Goal: Task Accomplishment & Management: Complete application form

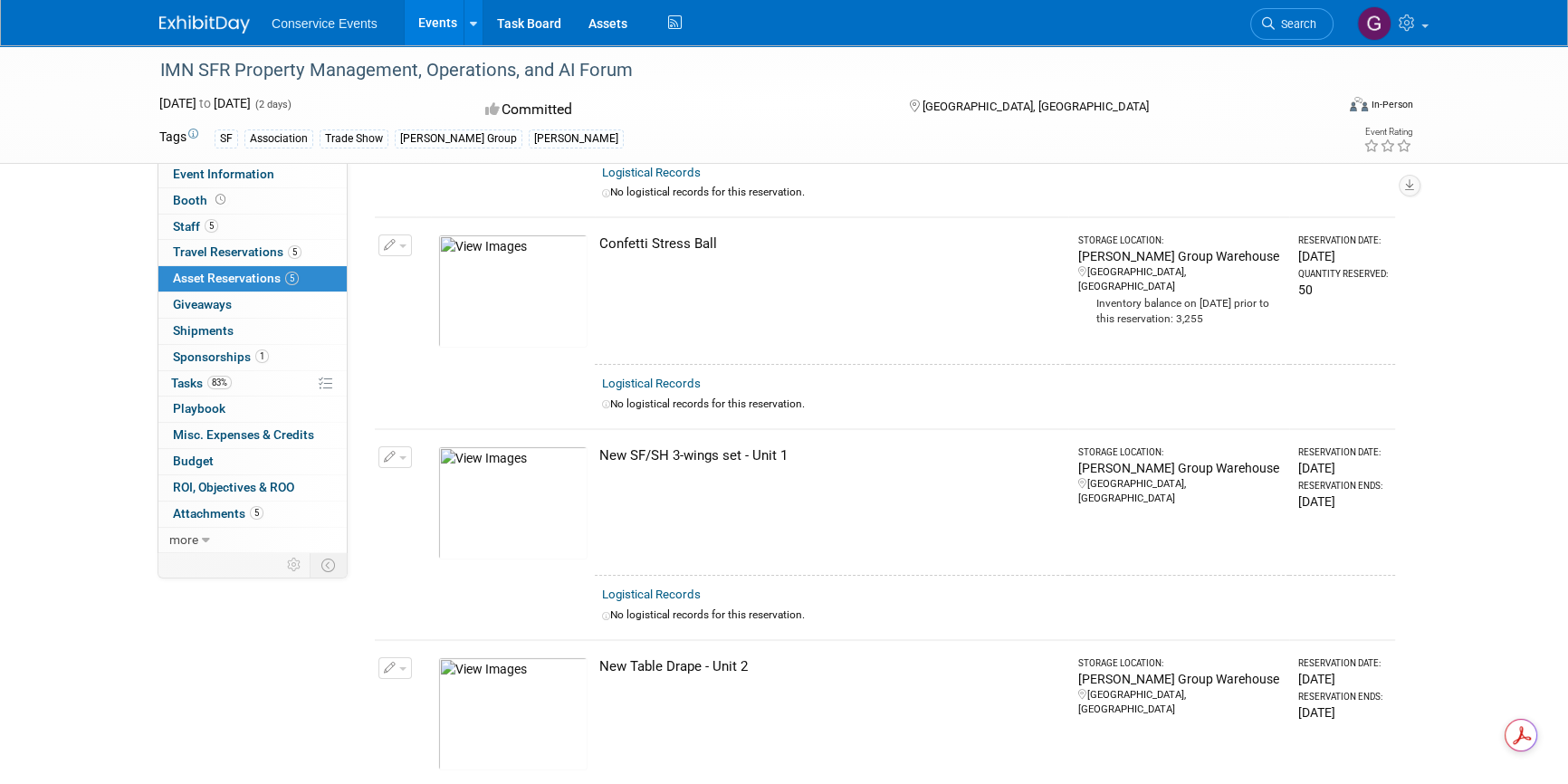
click at [440, 22] on link "Events" at bounding box center [438, 22] width 66 height 45
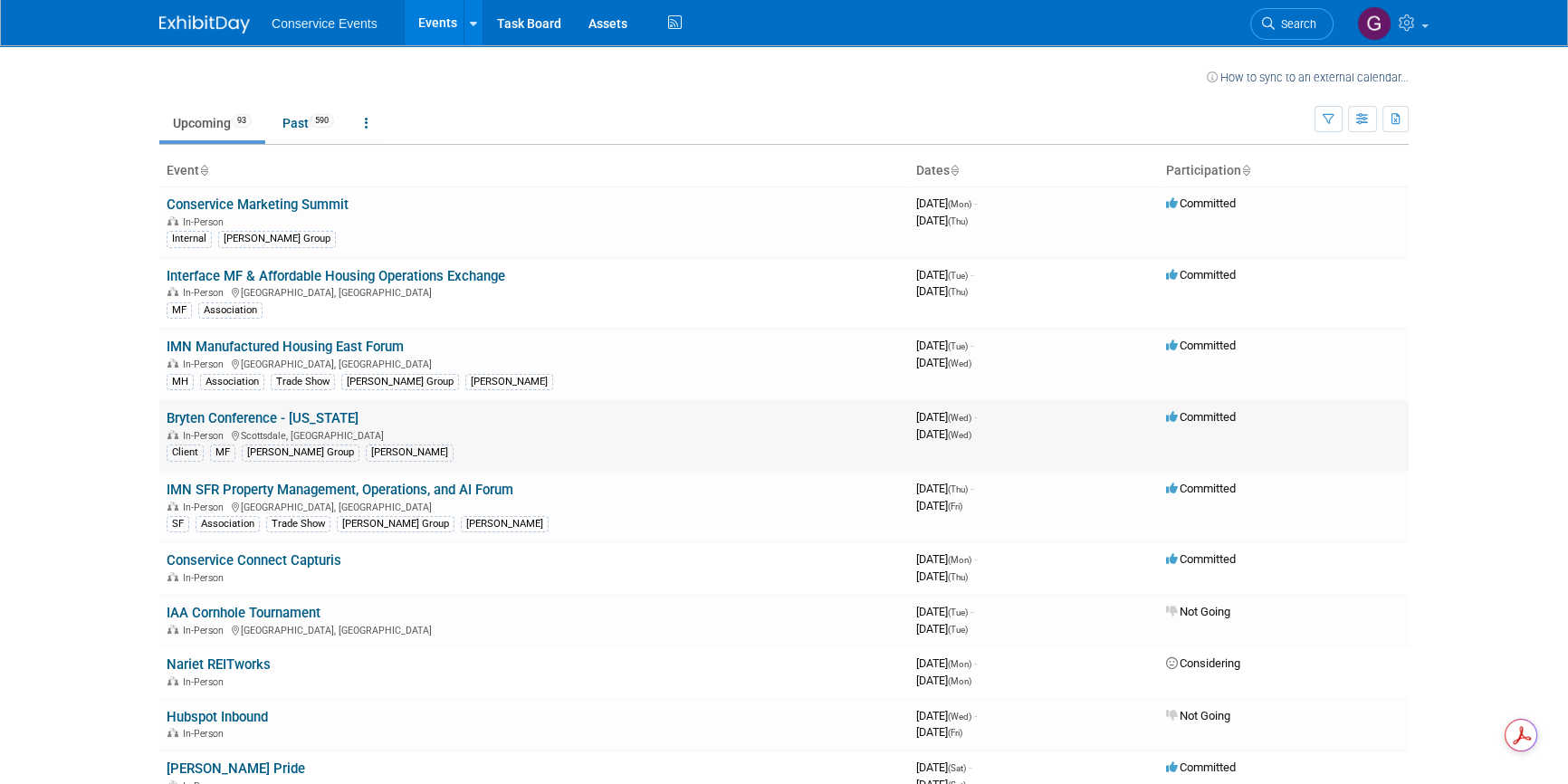
click at [293, 420] on link "Bryten Conference - [US_STATE]" at bounding box center [262, 417] width 192 height 16
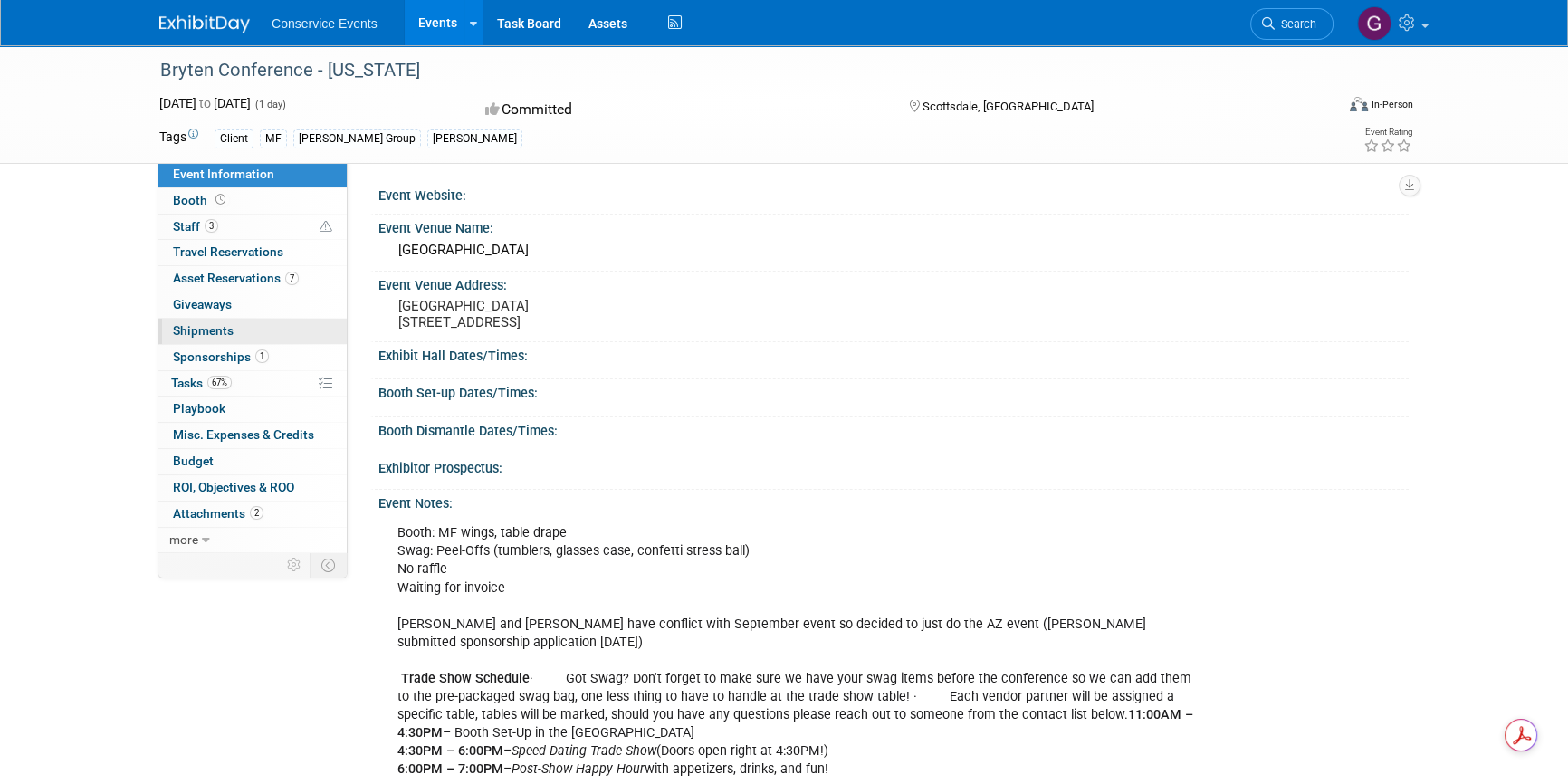
click at [202, 332] on span "Shipments 0" at bounding box center [203, 330] width 60 height 14
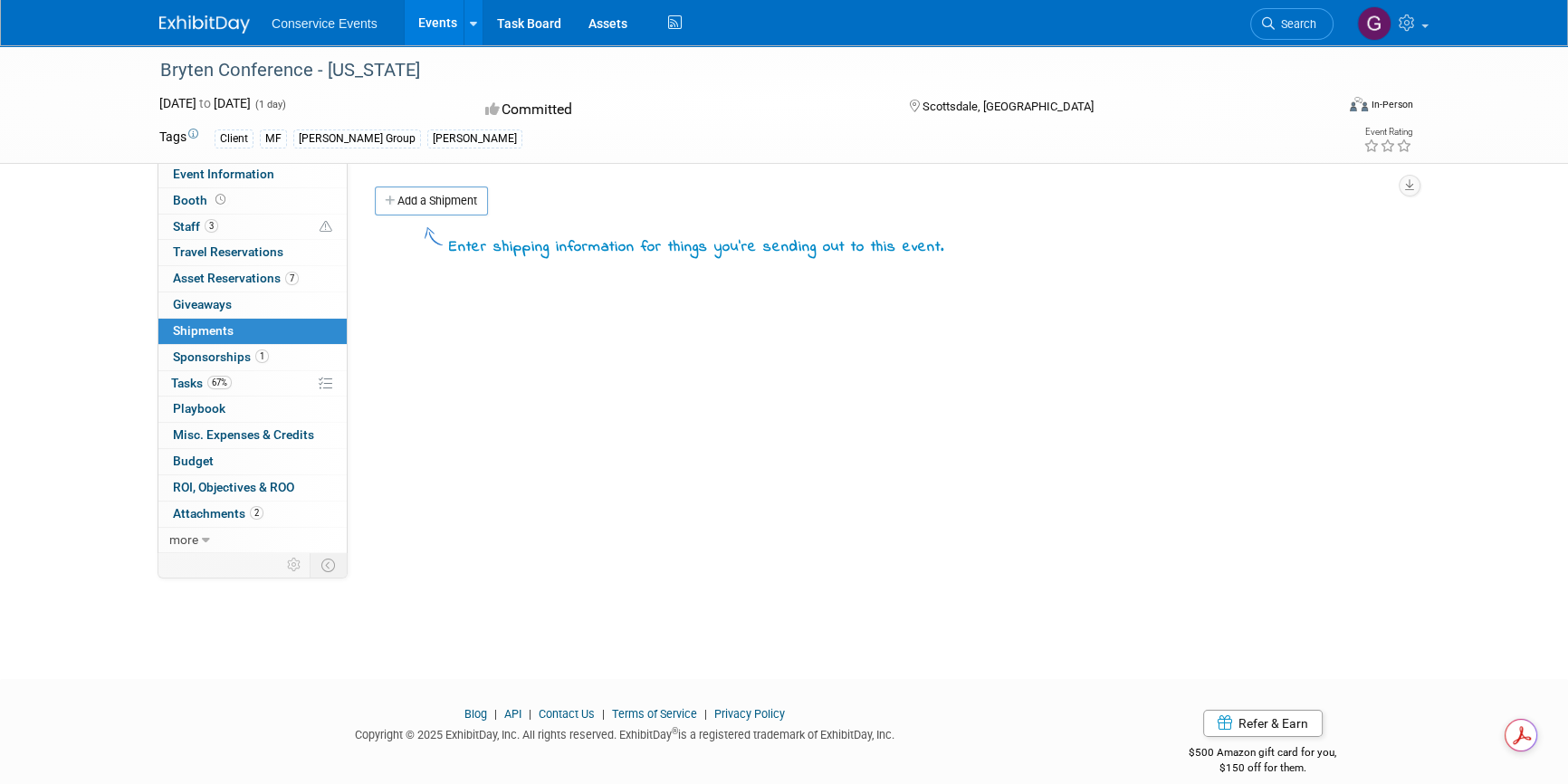
click at [420, 208] on link "Add a Shipment" at bounding box center [431, 201] width 113 height 29
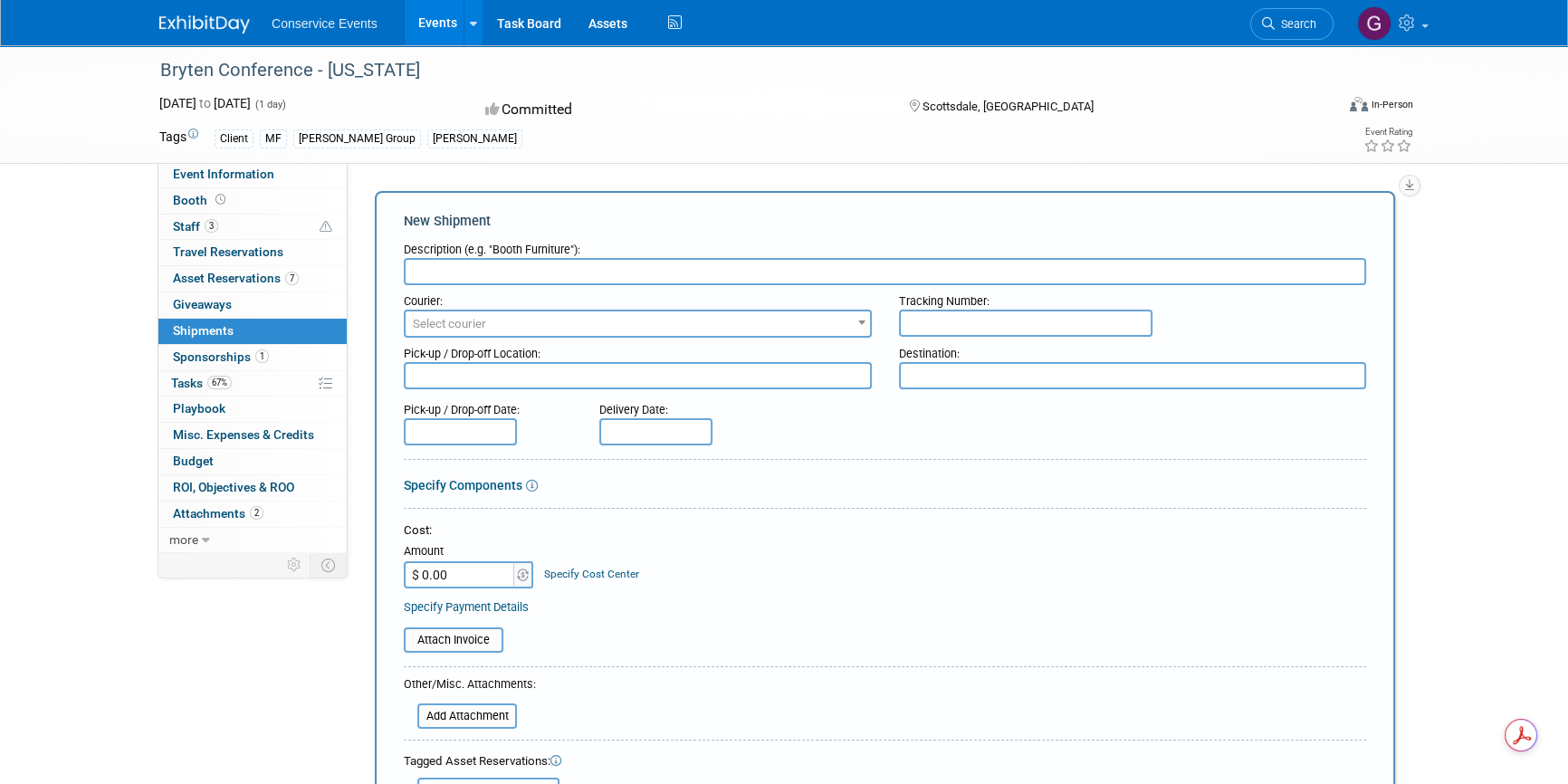
click at [443, 276] on input "text" at bounding box center [885, 271] width 963 height 27
type input "Ship to"
click at [493, 324] on span "Select courier" at bounding box center [638, 324] width 465 height 25
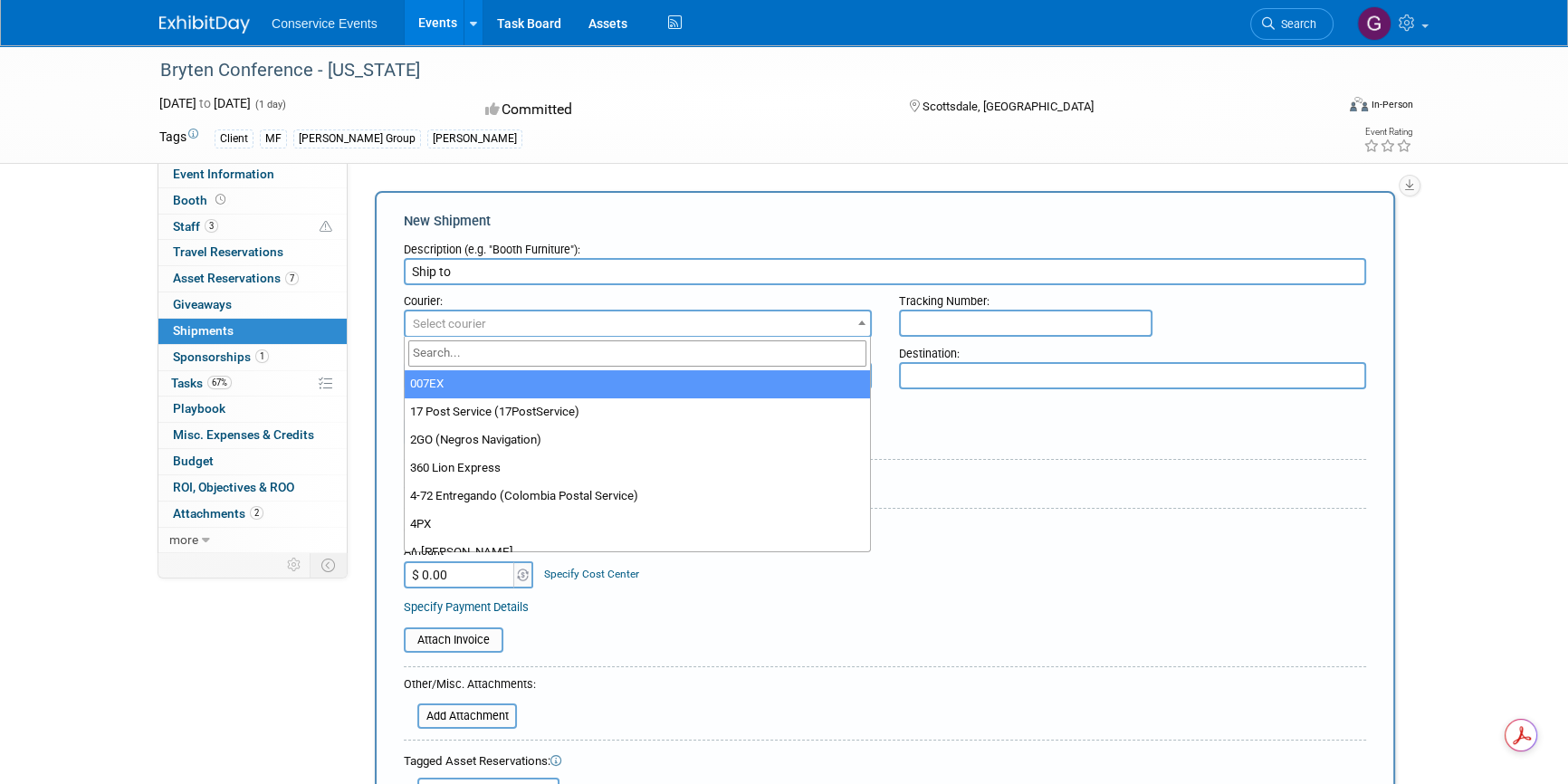
click at [489, 357] on input "search" at bounding box center [637, 352] width 459 height 26
type input "fed"
select select "206"
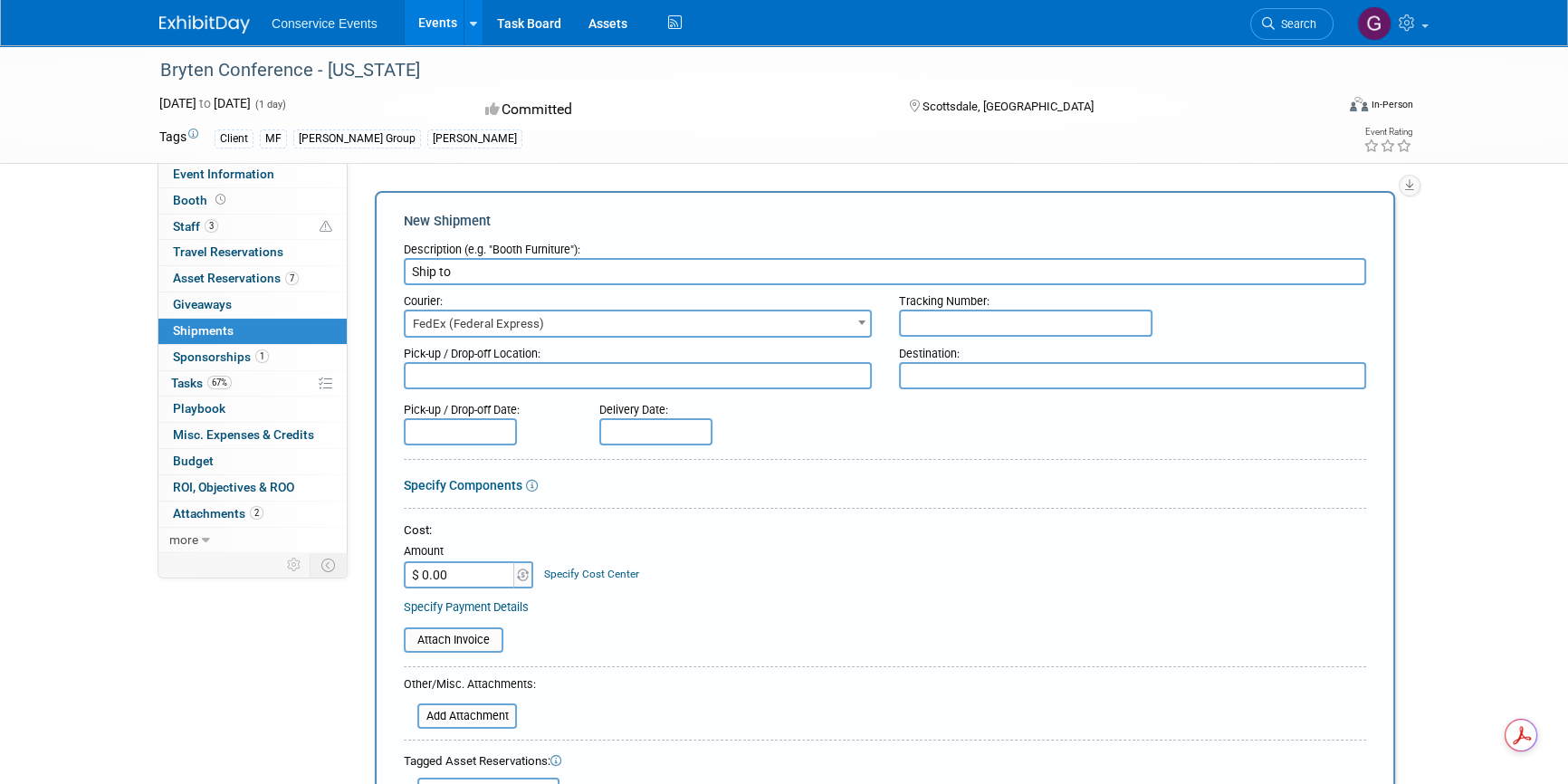
click at [929, 315] on input "text" at bounding box center [1026, 323] width 254 height 27
paste input "883570847877"
type input "883570847877 / 7888"
click at [615, 370] on textarea at bounding box center [638, 375] width 468 height 27
type textarea "Taylor CLE"
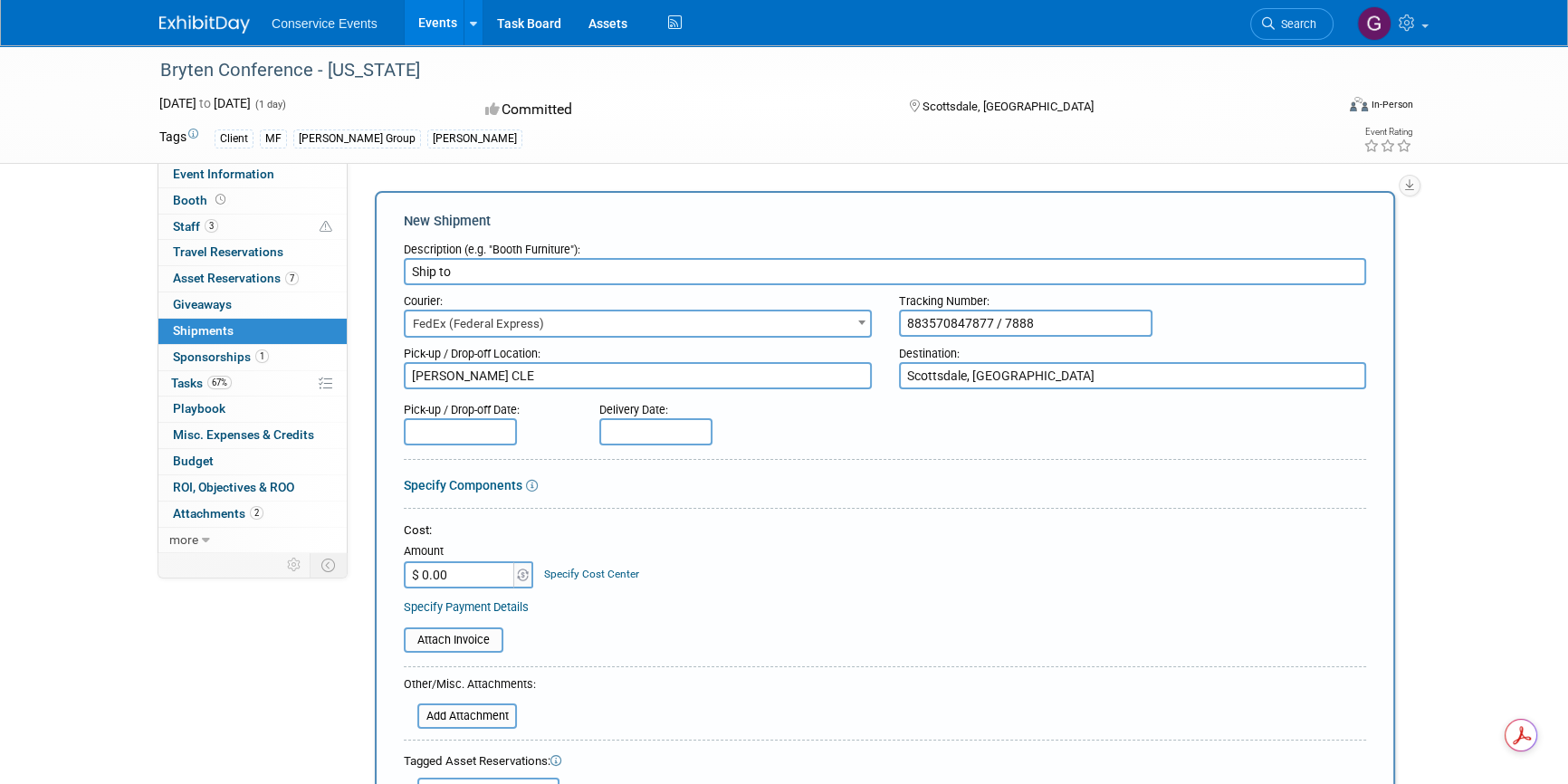
type textarea "Scottsdale, [GEOGRAPHIC_DATA]"
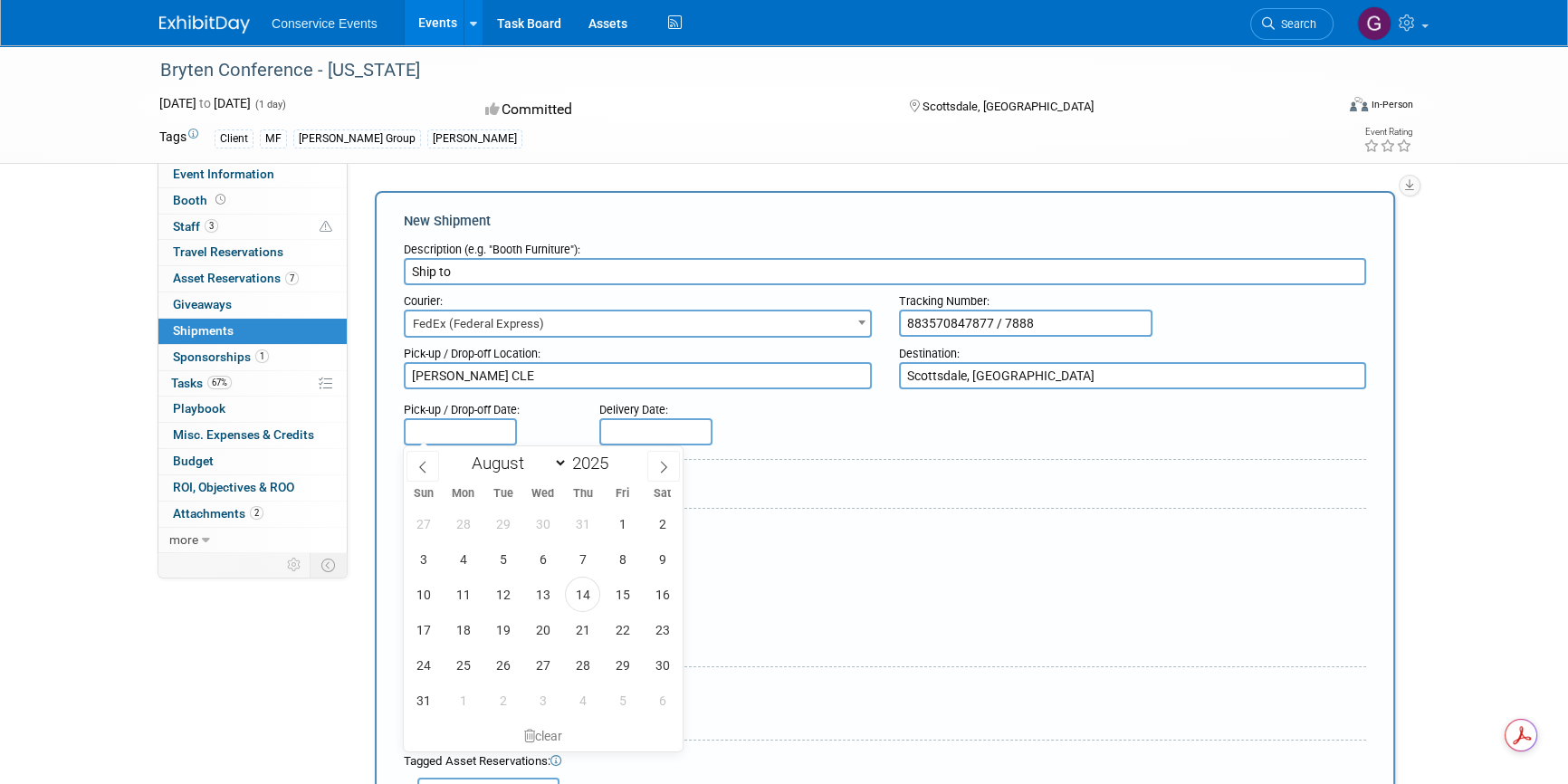
click at [476, 433] on input "text" at bounding box center [461, 432] width 113 height 27
click at [574, 588] on span "14" at bounding box center [582, 594] width 35 height 35
type input "Aug 14, 2025"
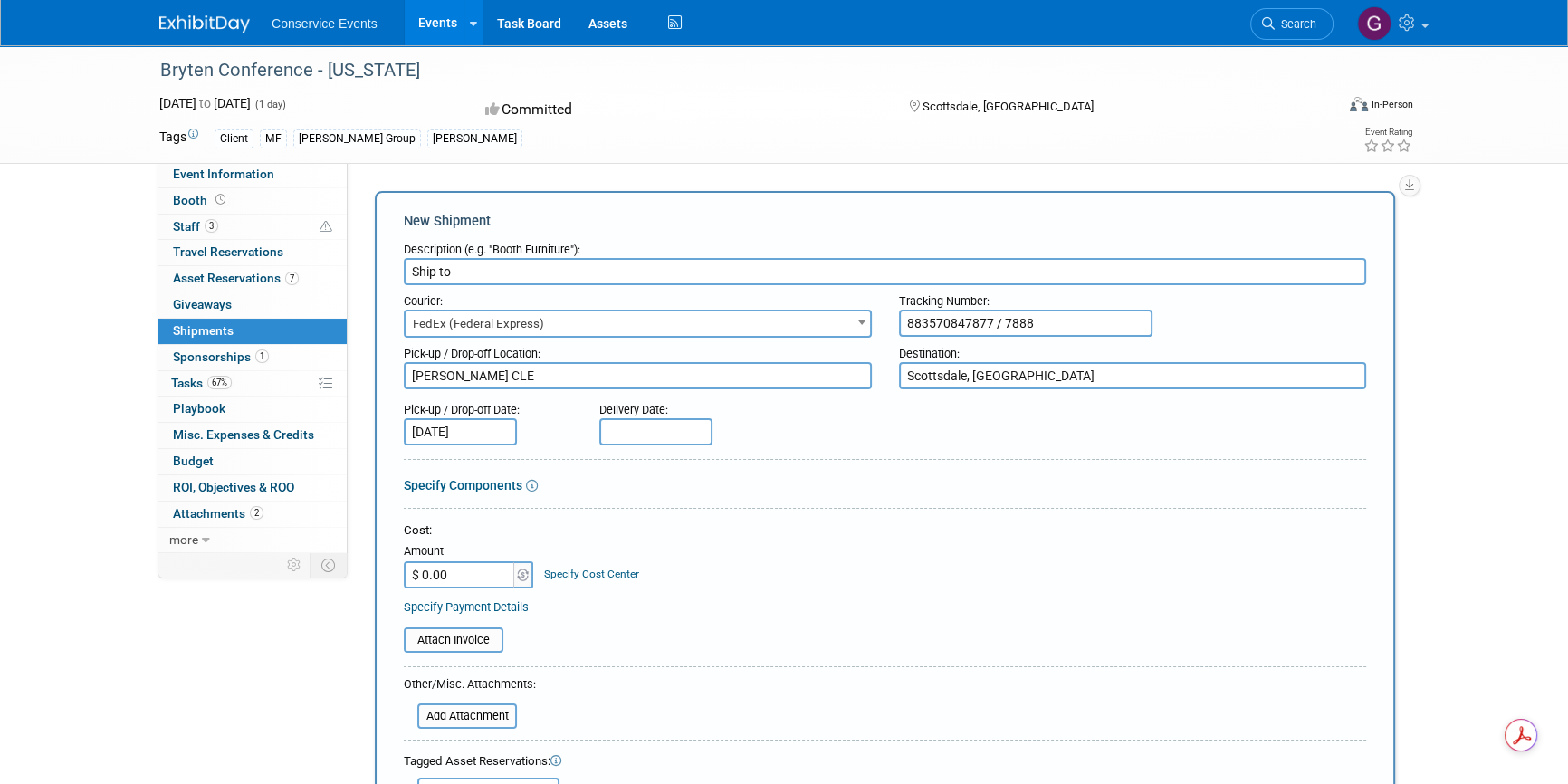
click at [643, 429] on input "text" at bounding box center [656, 432] width 113 height 27
click at [652, 627] on span "18" at bounding box center [658, 629] width 35 height 35
type input "Aug 18, 2025"
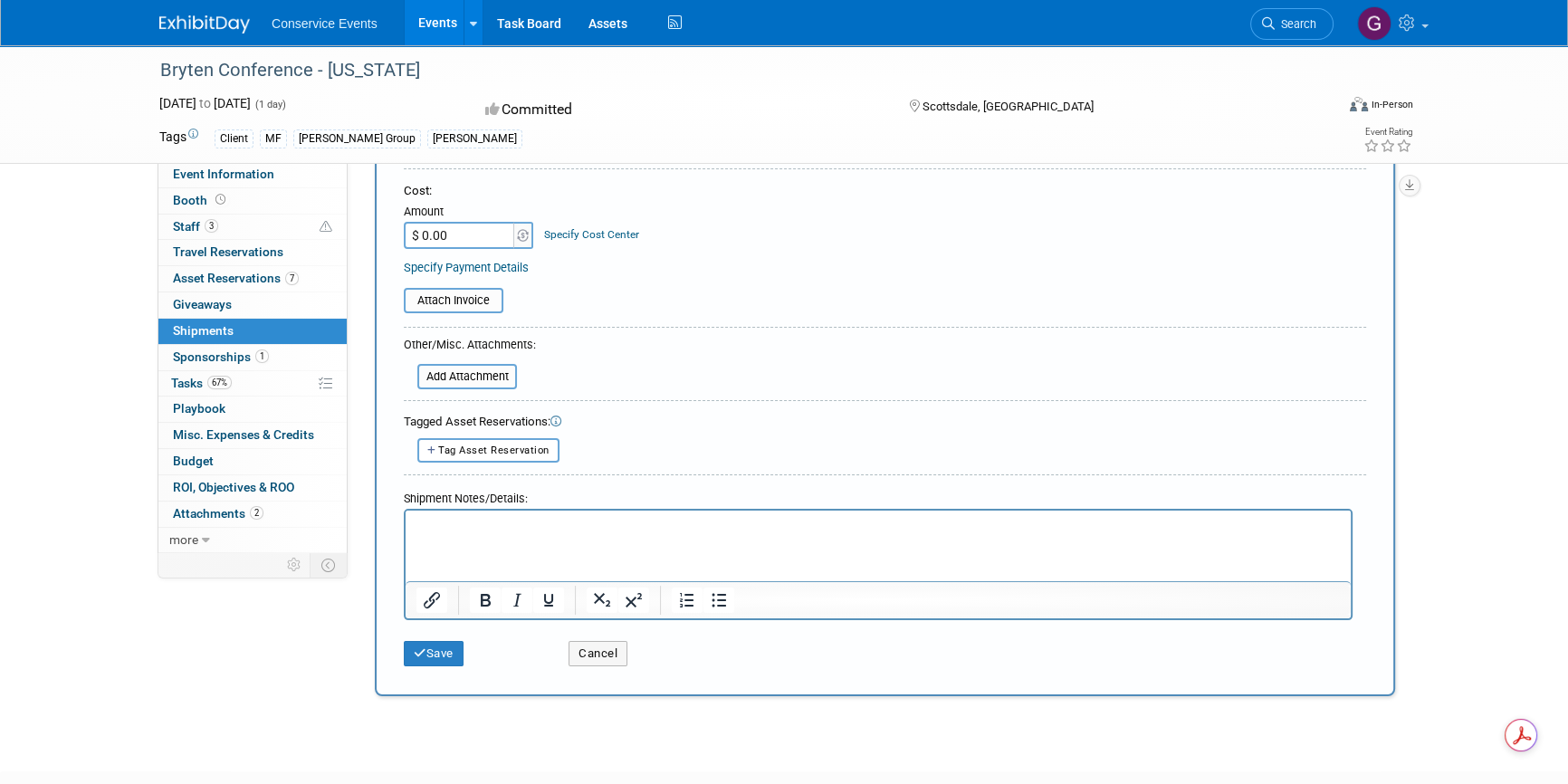
scroll to position [411, 0]
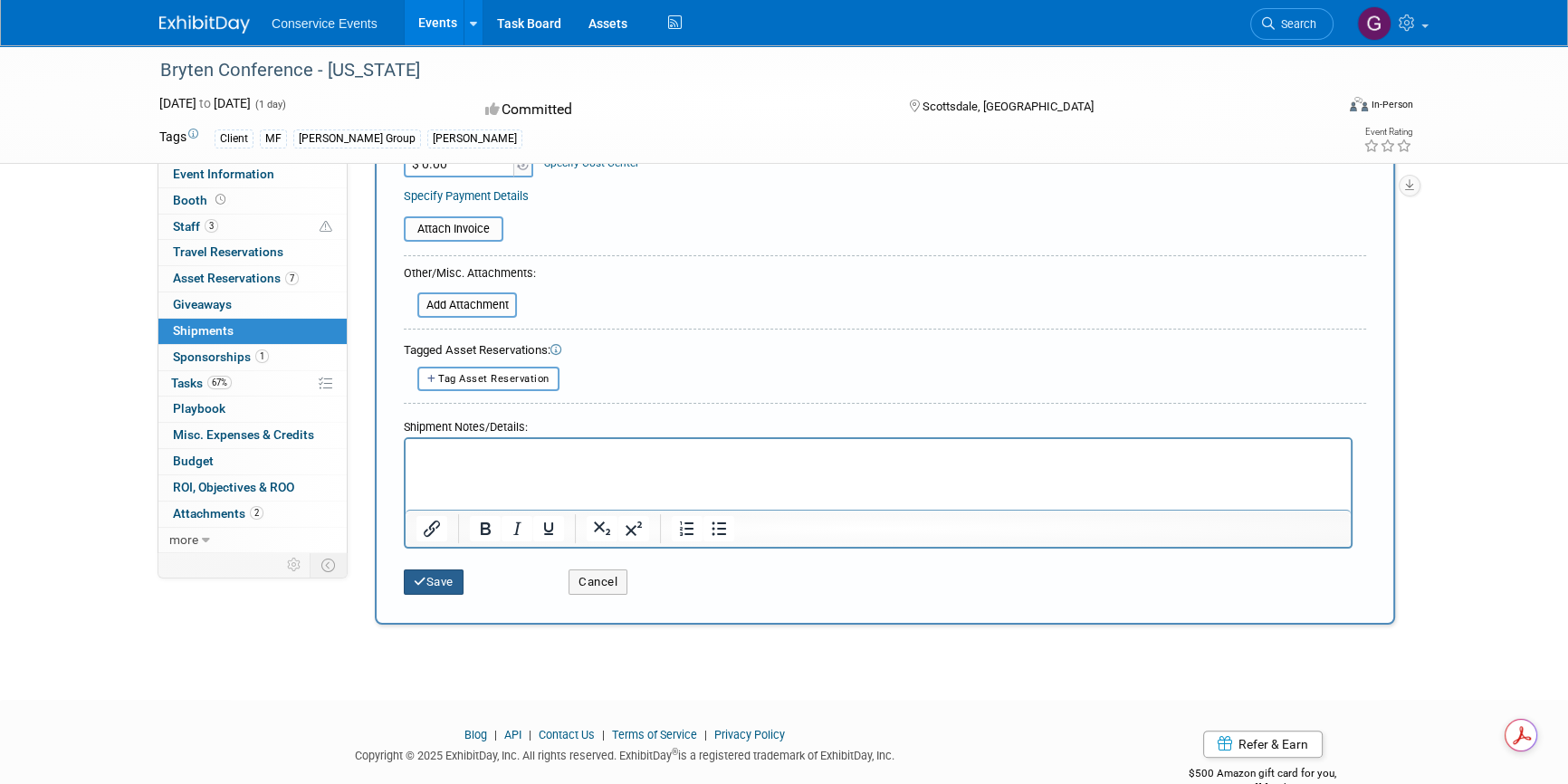
click at [440, 584] on button "Save" at bounding box center [434, 582] width 59 height 25
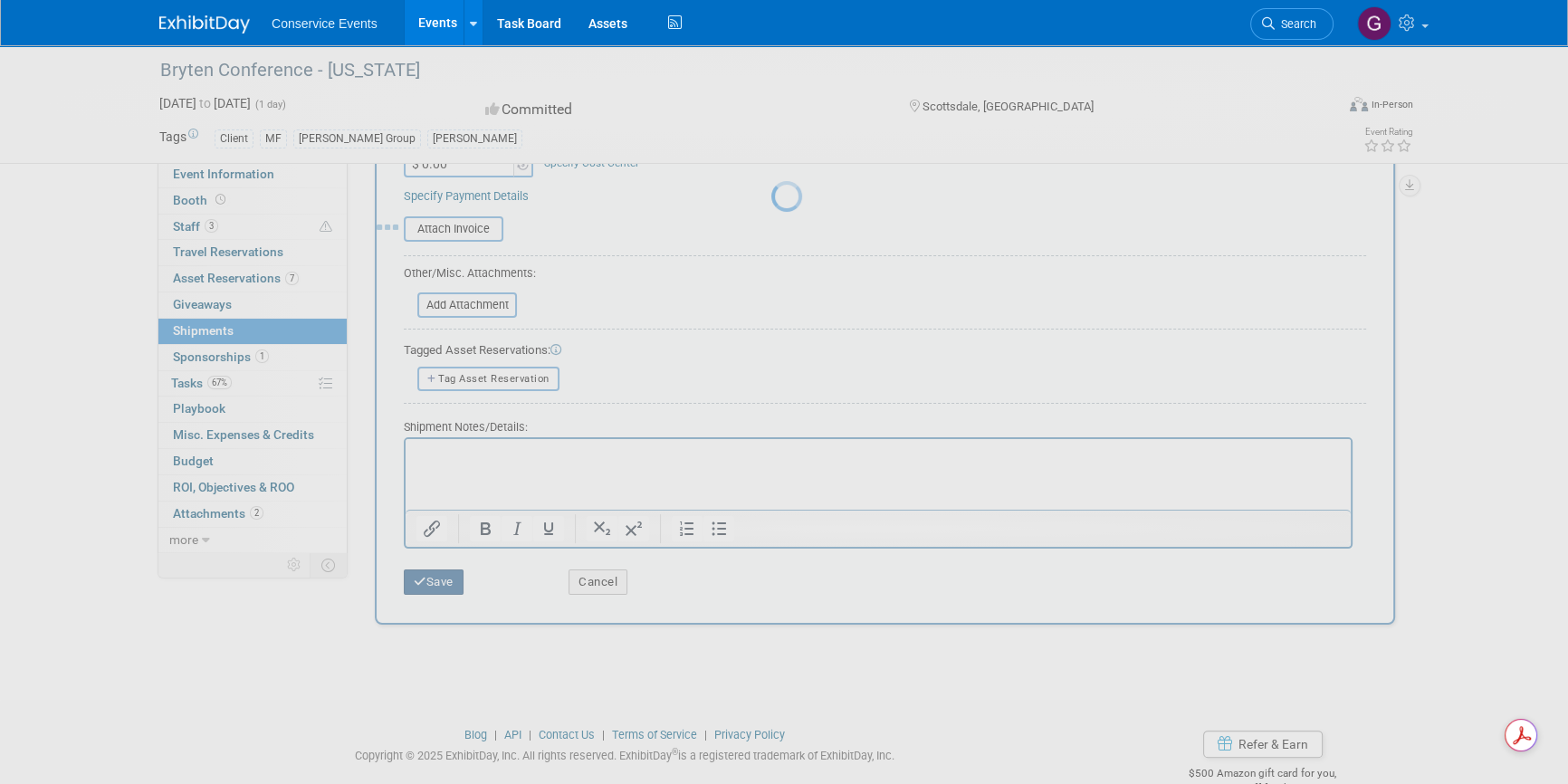
scroll to position [22, 0]
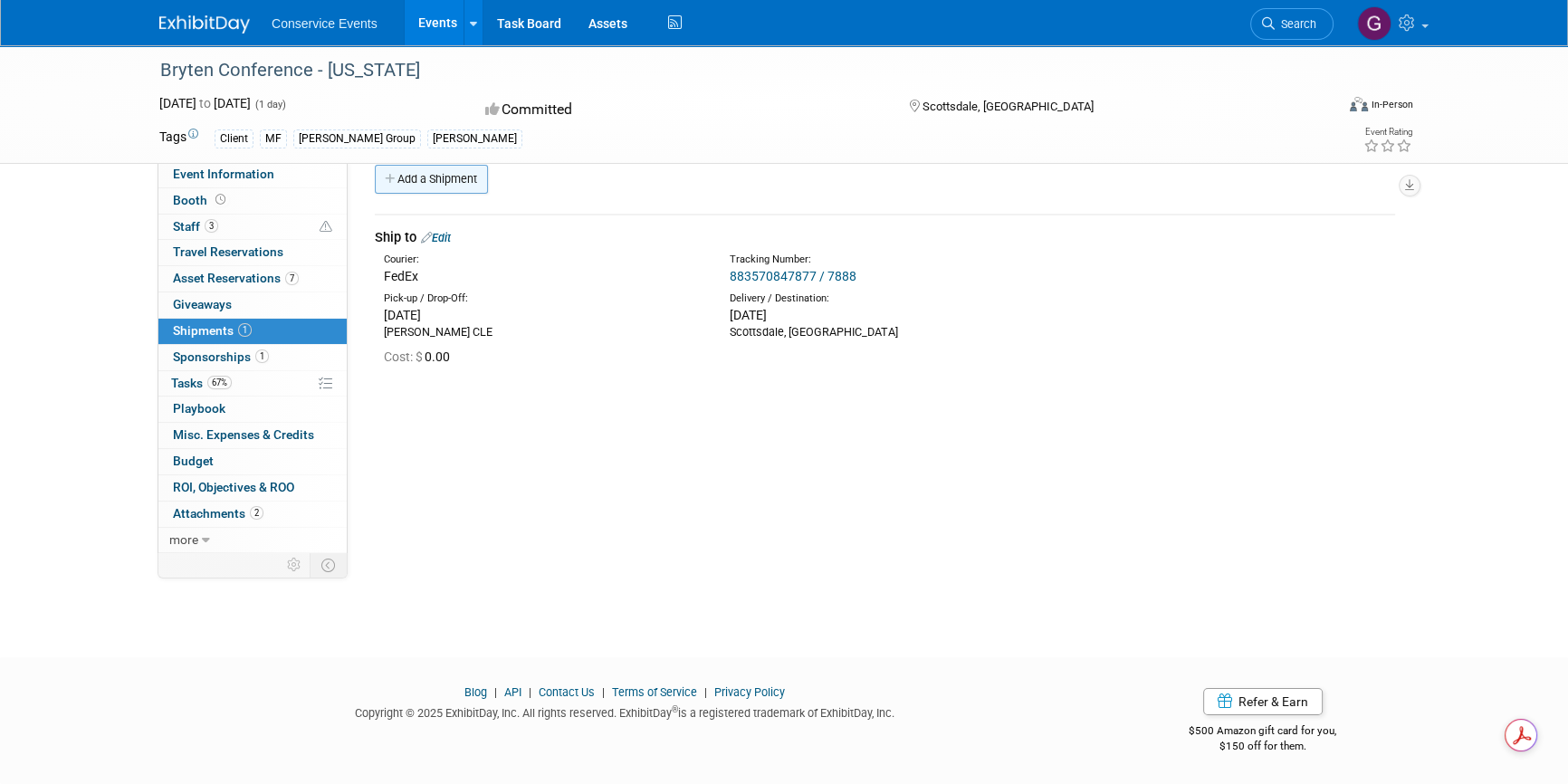
click at [446, 176] on link "Add a Shipment" at bounding box center [431, 179] width 113 height 29
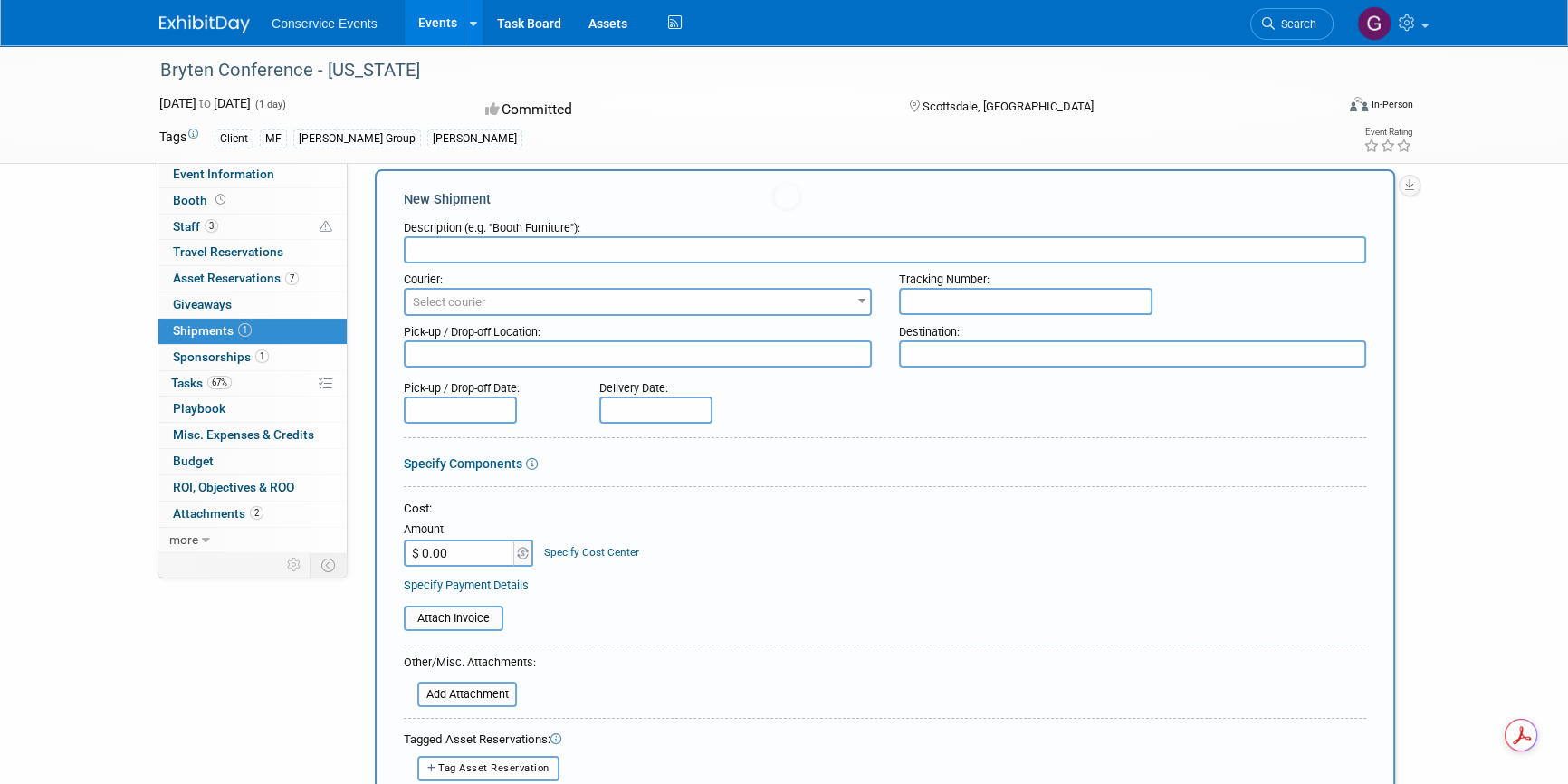
scroll to position [0, 0]
click at [476, 252] on input "text" at bounding box center [885, 250] width 963 height 27
type input "Return all properties"
click at [488, 292] on span "Select courier" at bounding box center [638, 302] width 465 height 25
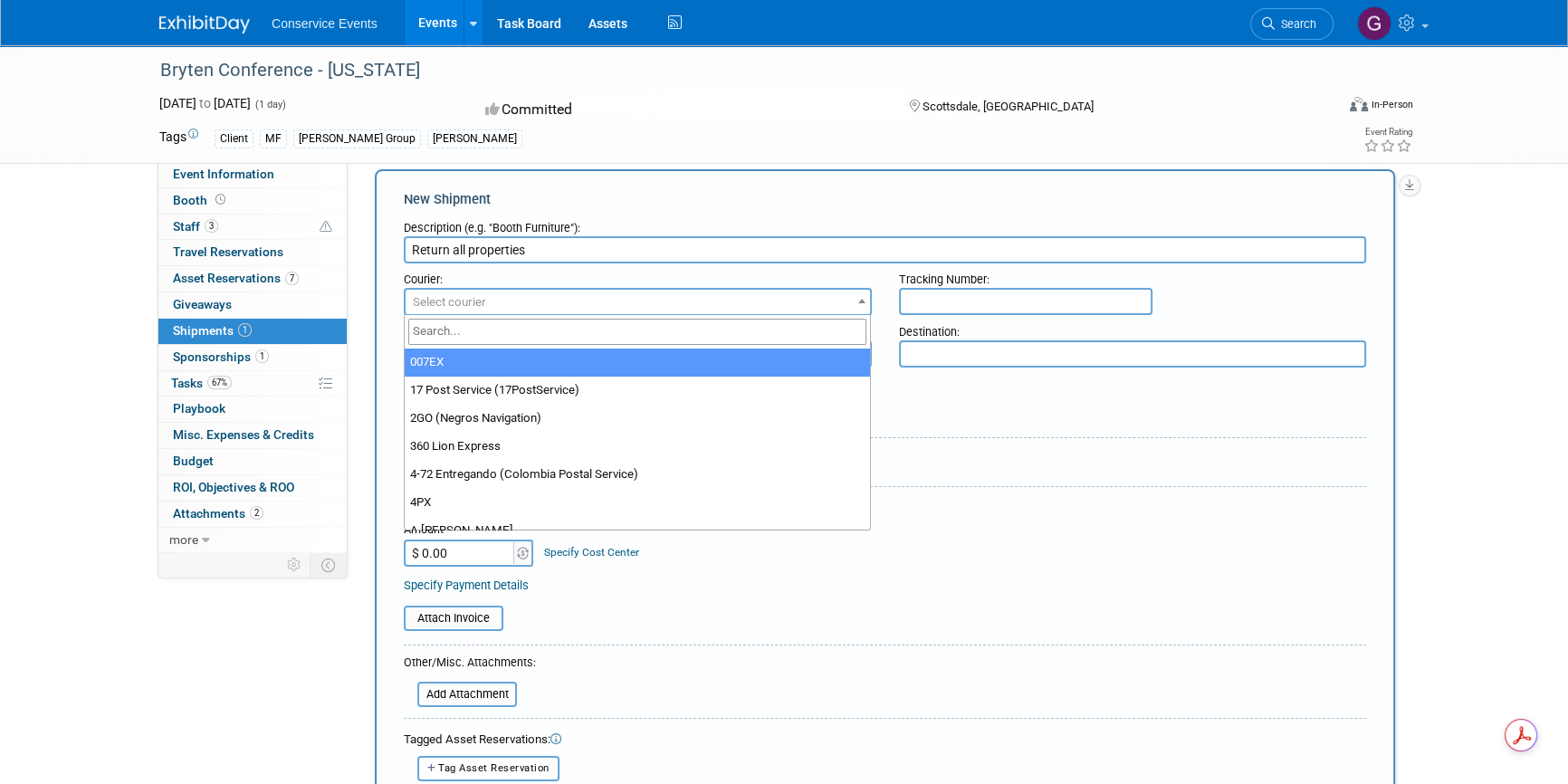
click at [489, 334] on input "search" at bounding box center [637, 331] width 459 height 26
type input "fed"
select select "206"
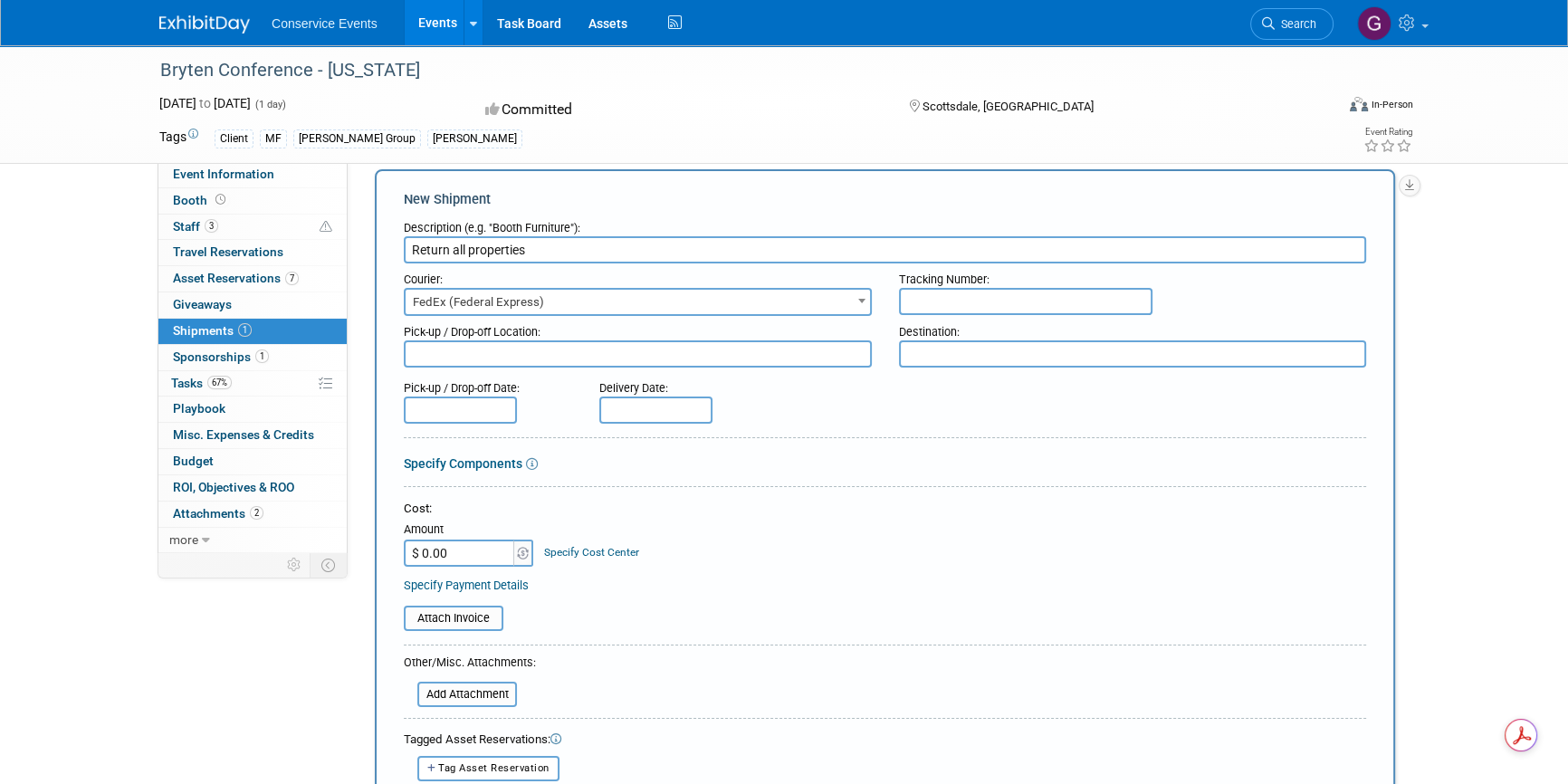
click at [938, 306] on input "text" at bounding box center [1026, 302] width 254 height 27
click at [998, 298] on input "817927026616 /817927025859" at bounding box center [1026, 302] width 254 height 27
type input "817927026616 817927025859"
drag, startPoint x: 951, startPoint y: 353, endPoint x: 942, endPoint y: 351, distance: 9.2
click at [951, 353] on textarea at bounding box center [1133, 353] width 468 height 27
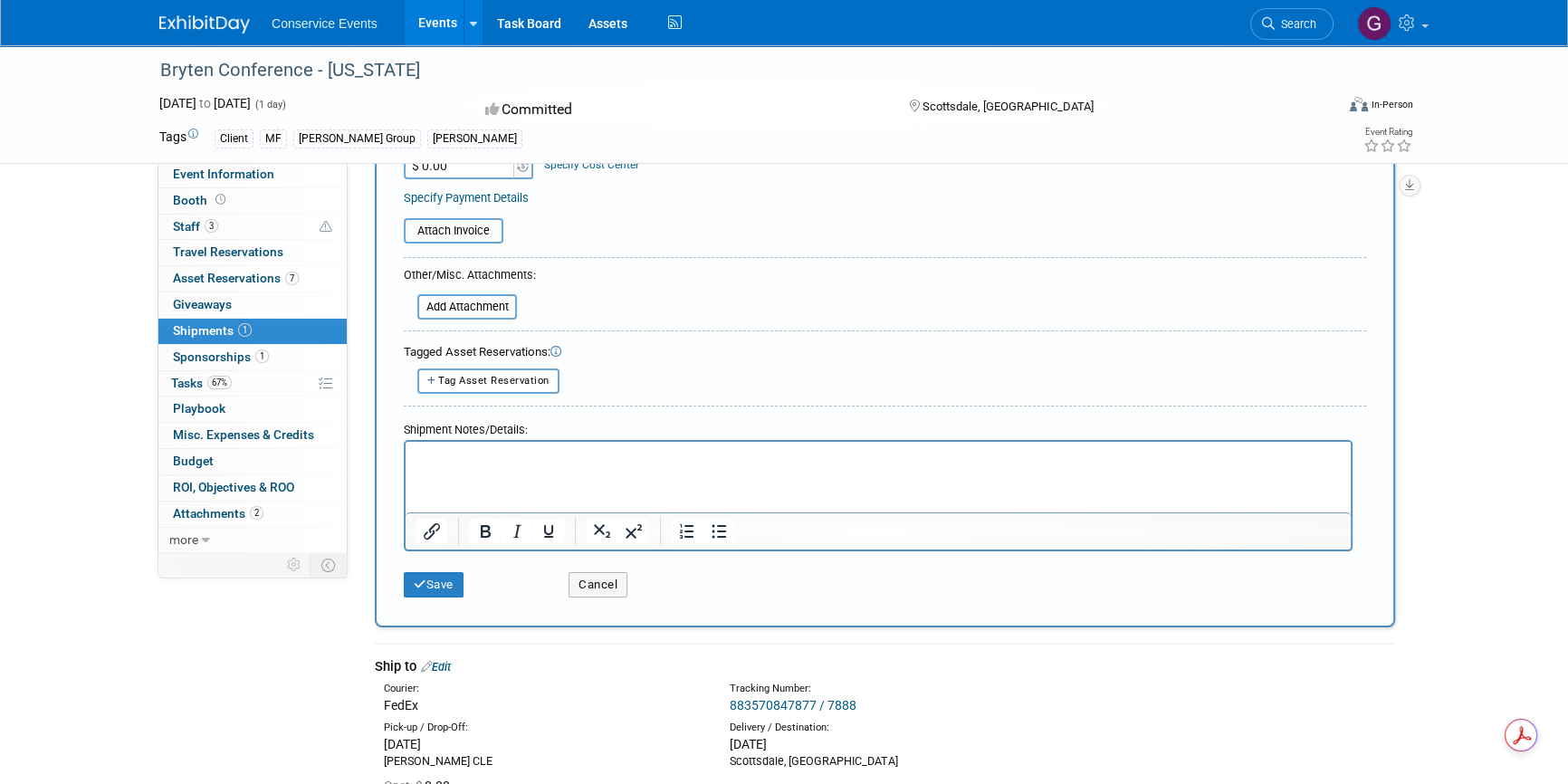
scroll to position [434, 0]
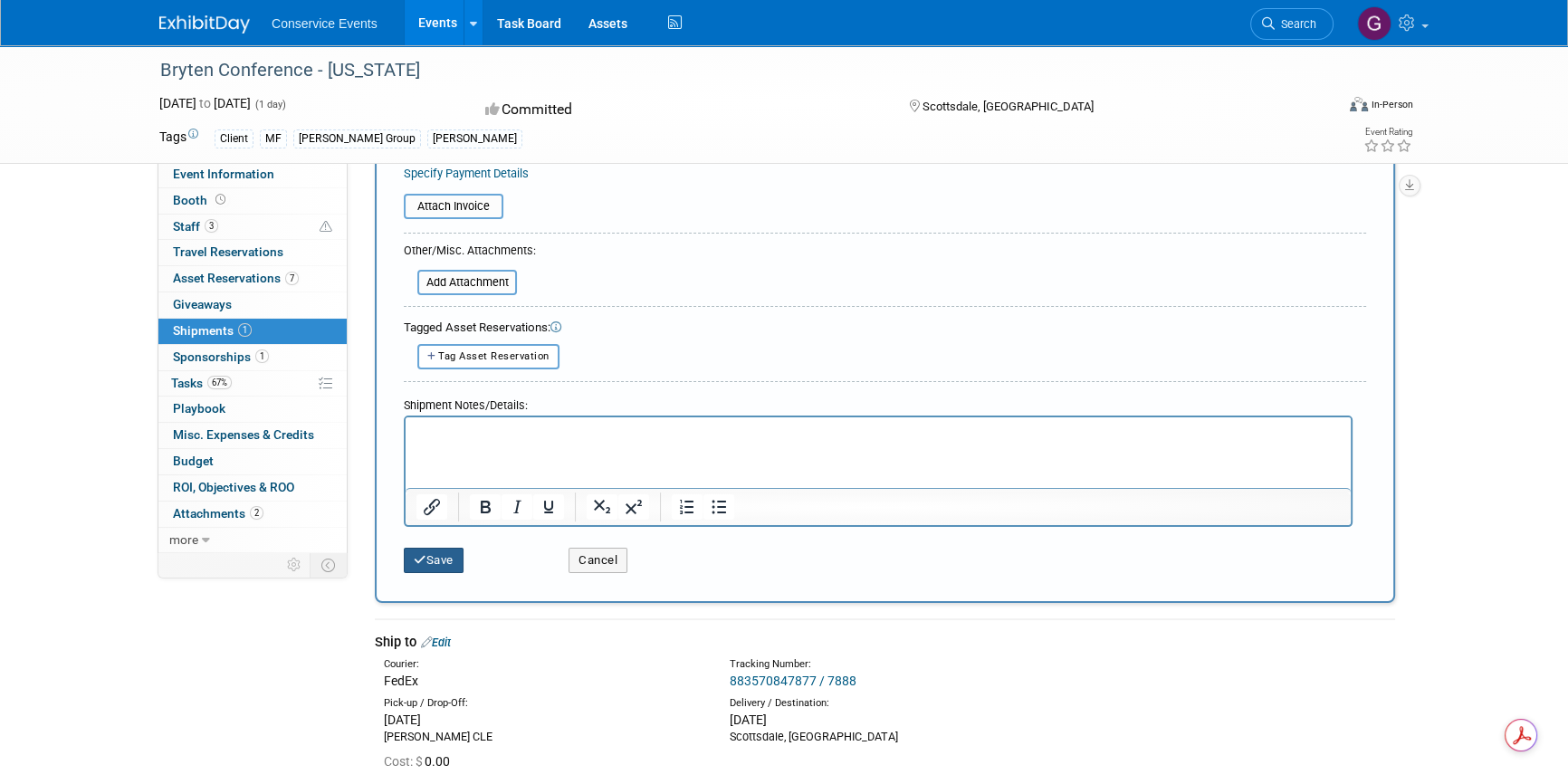
type textarea "[PERSON_NAME] CLE"
click at [439, 561] on button "Save" at bounding box center [434, 560] width 59 height 25
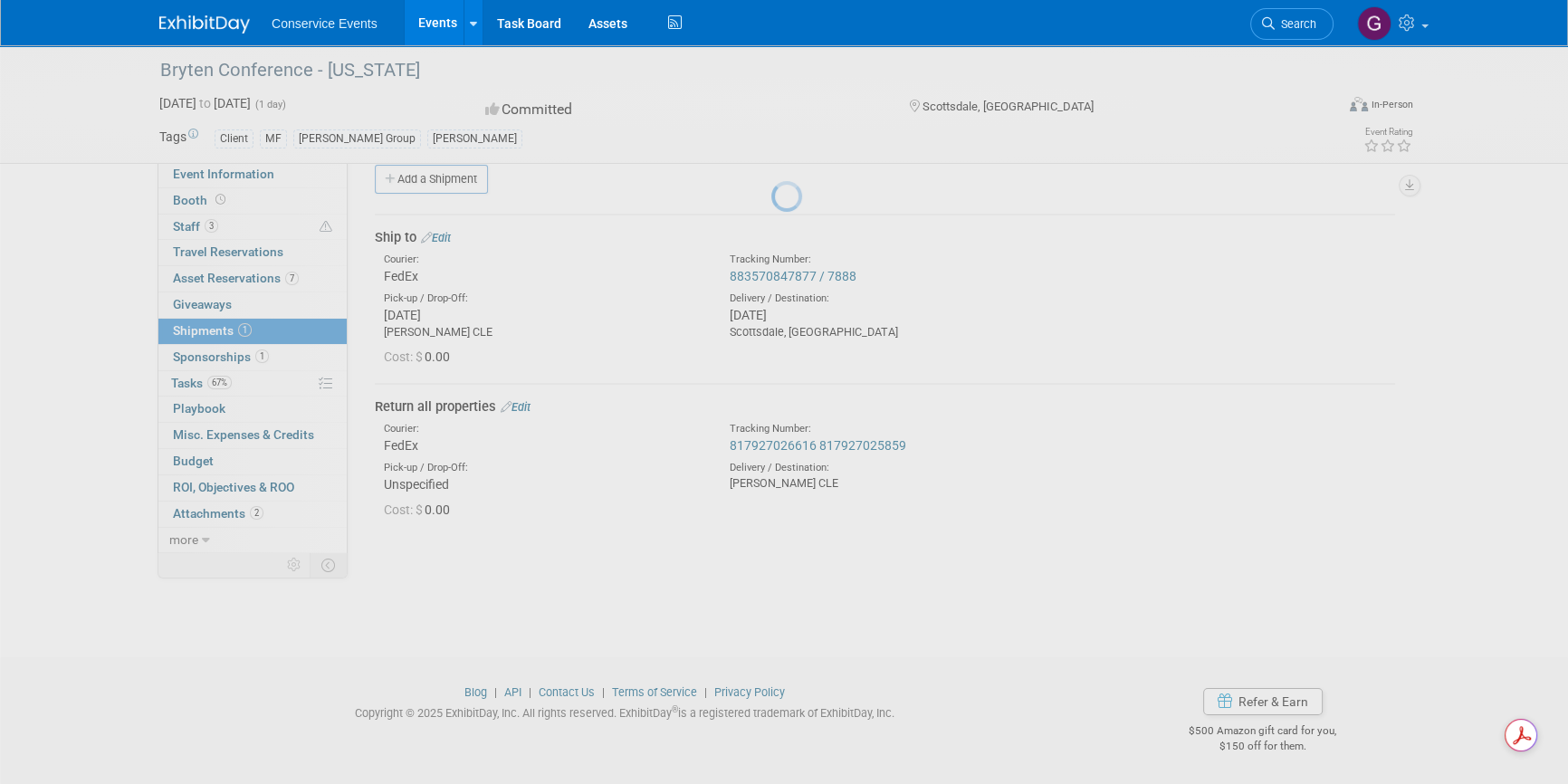
scroll to position [22, 0]
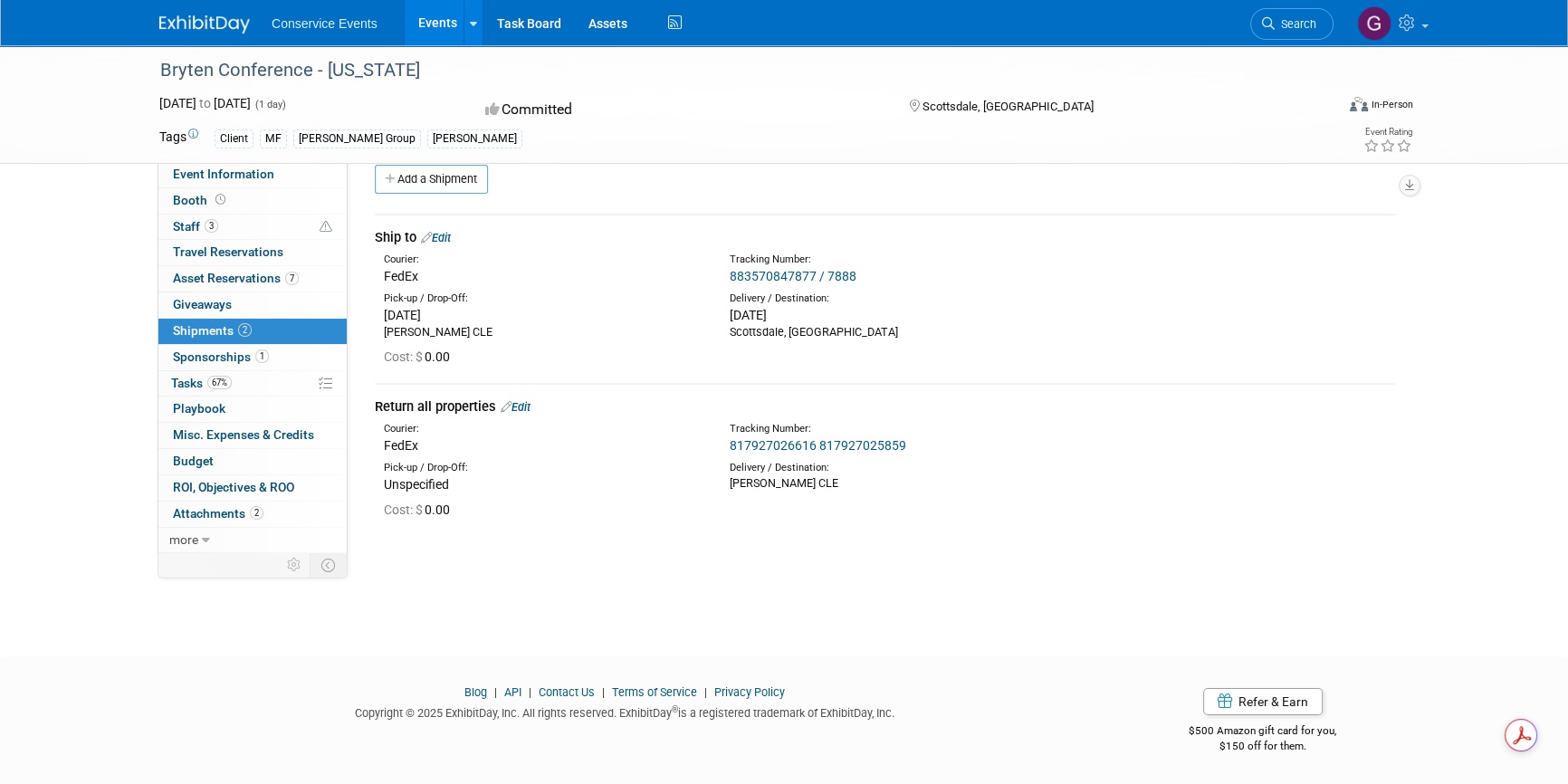
click at [437, 19] on link "Events" at bounding box center [438, 22] width 66 height 45
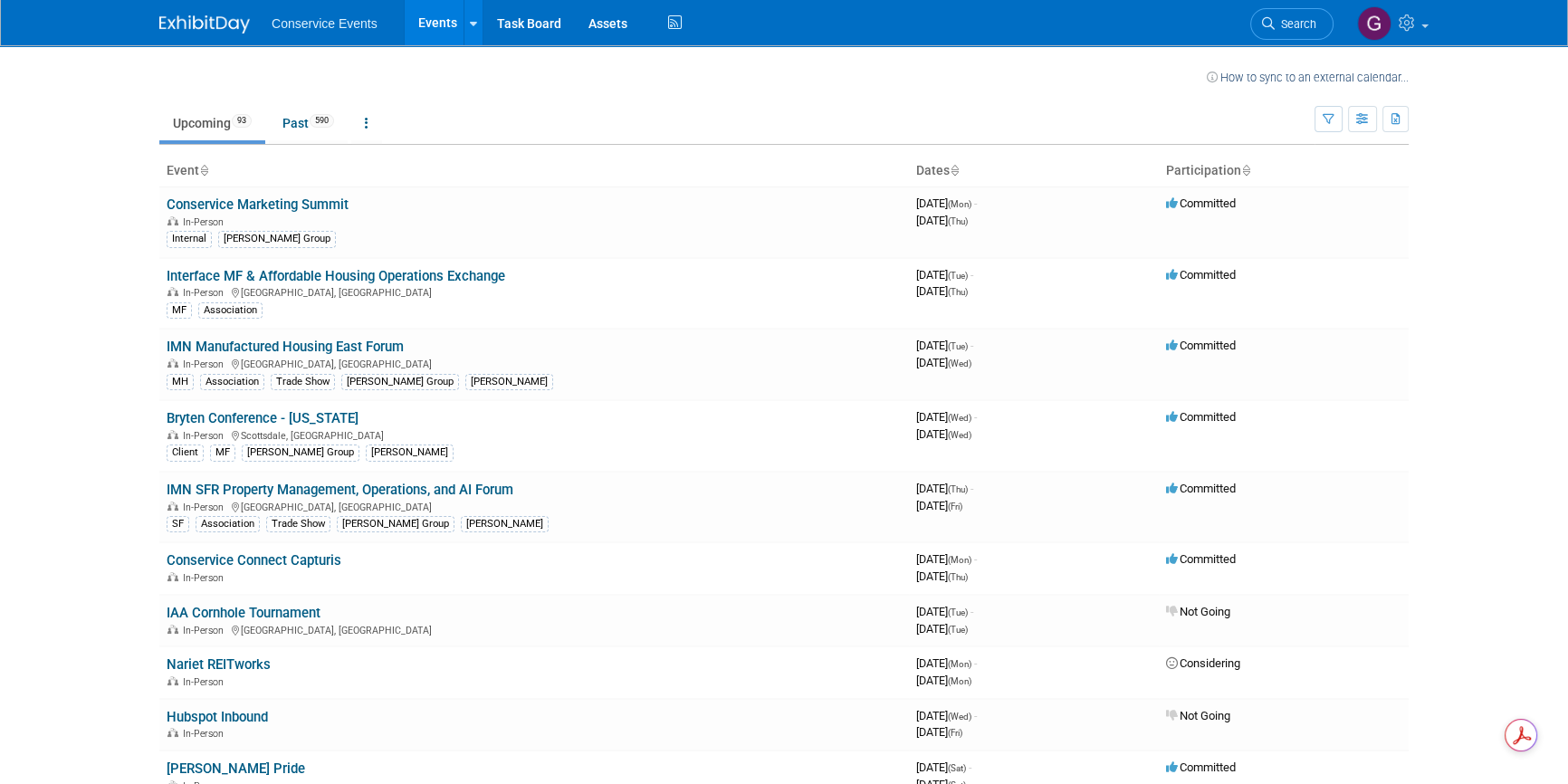
click at [255, 274] on link "Interface MF & Affordable Housing Operations Exchange" at bounding box center [336, 276] width 339 height 16
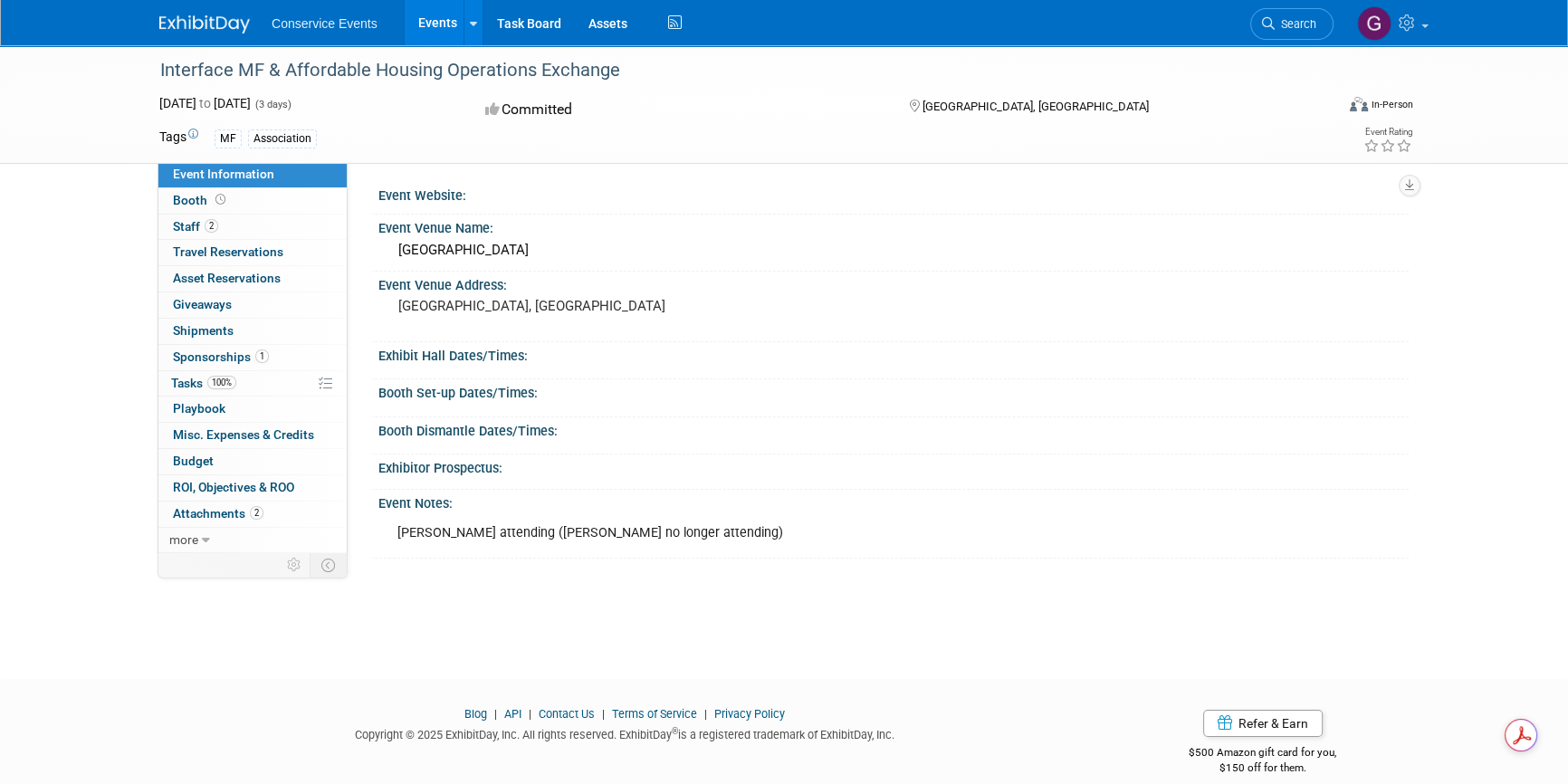
click at [426, 25] on link "Events" at bounding box center [438, 22] width 66 height 45
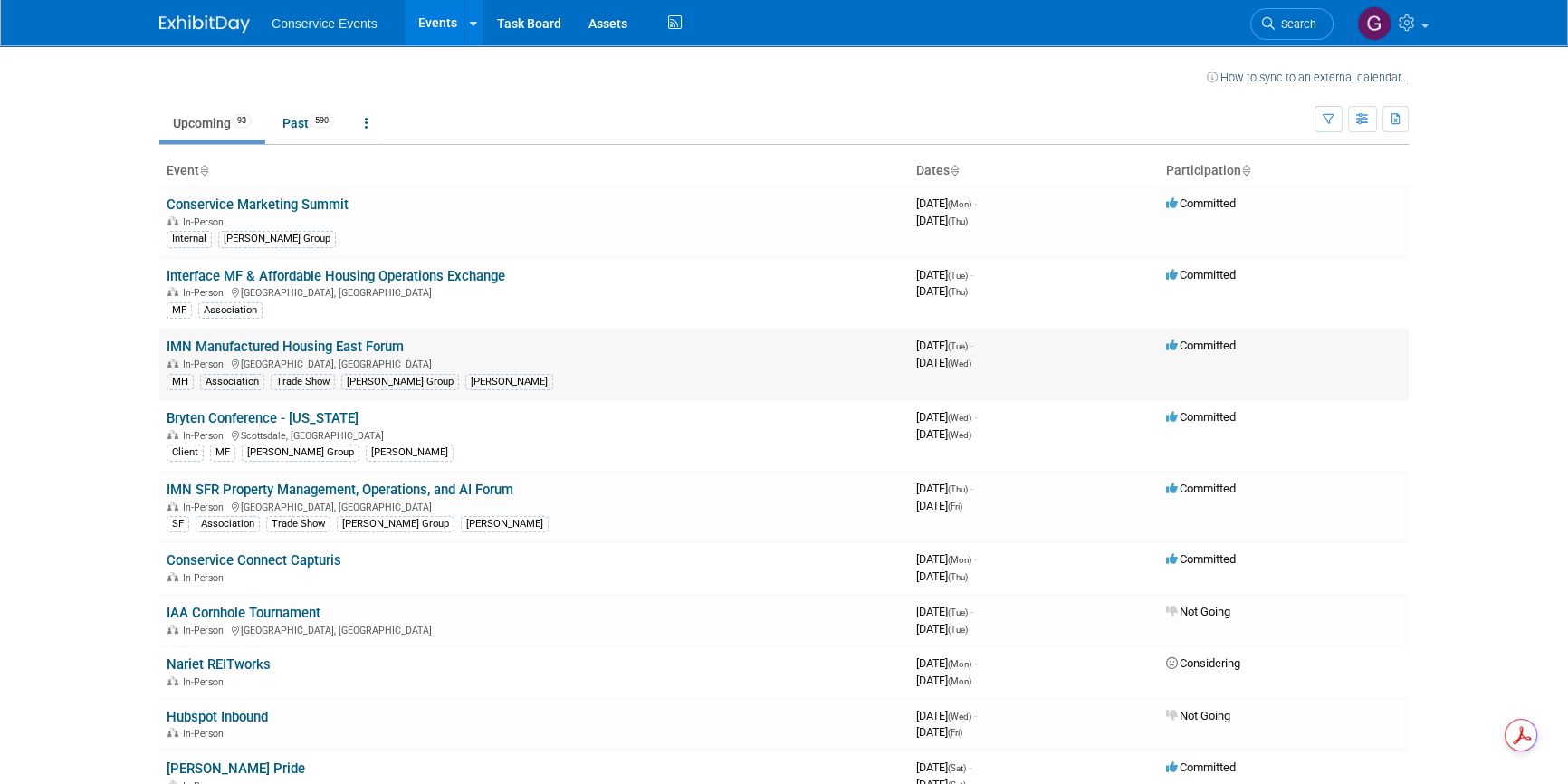
click at [308, 346] on link "IMN Manufactured Housing East Forum" at bounding box center [285, 347] width 238 height 16
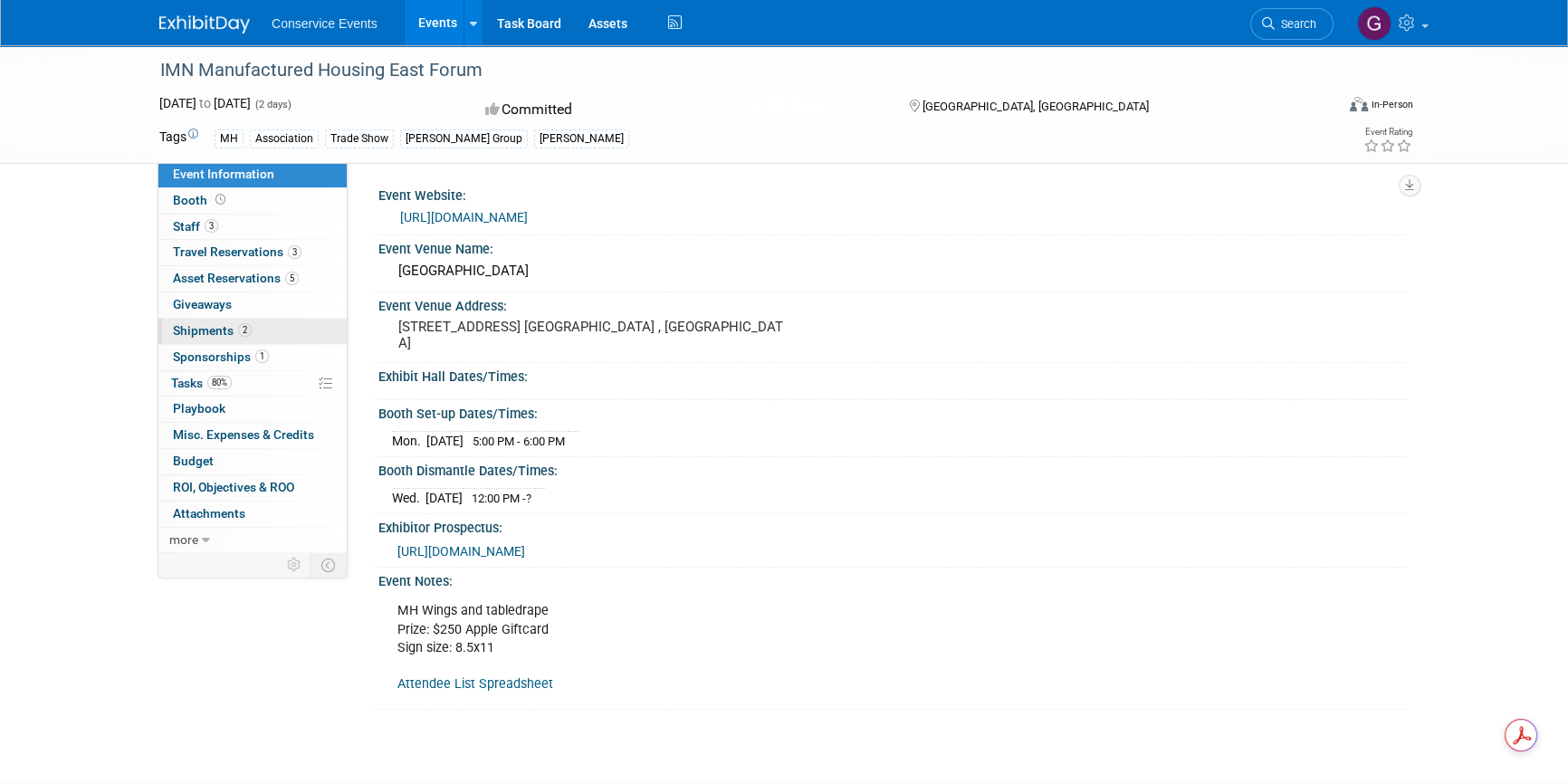
click at [224, 327] on span "Shipments 2" at bounding box center [213, 330] width 79 height 14
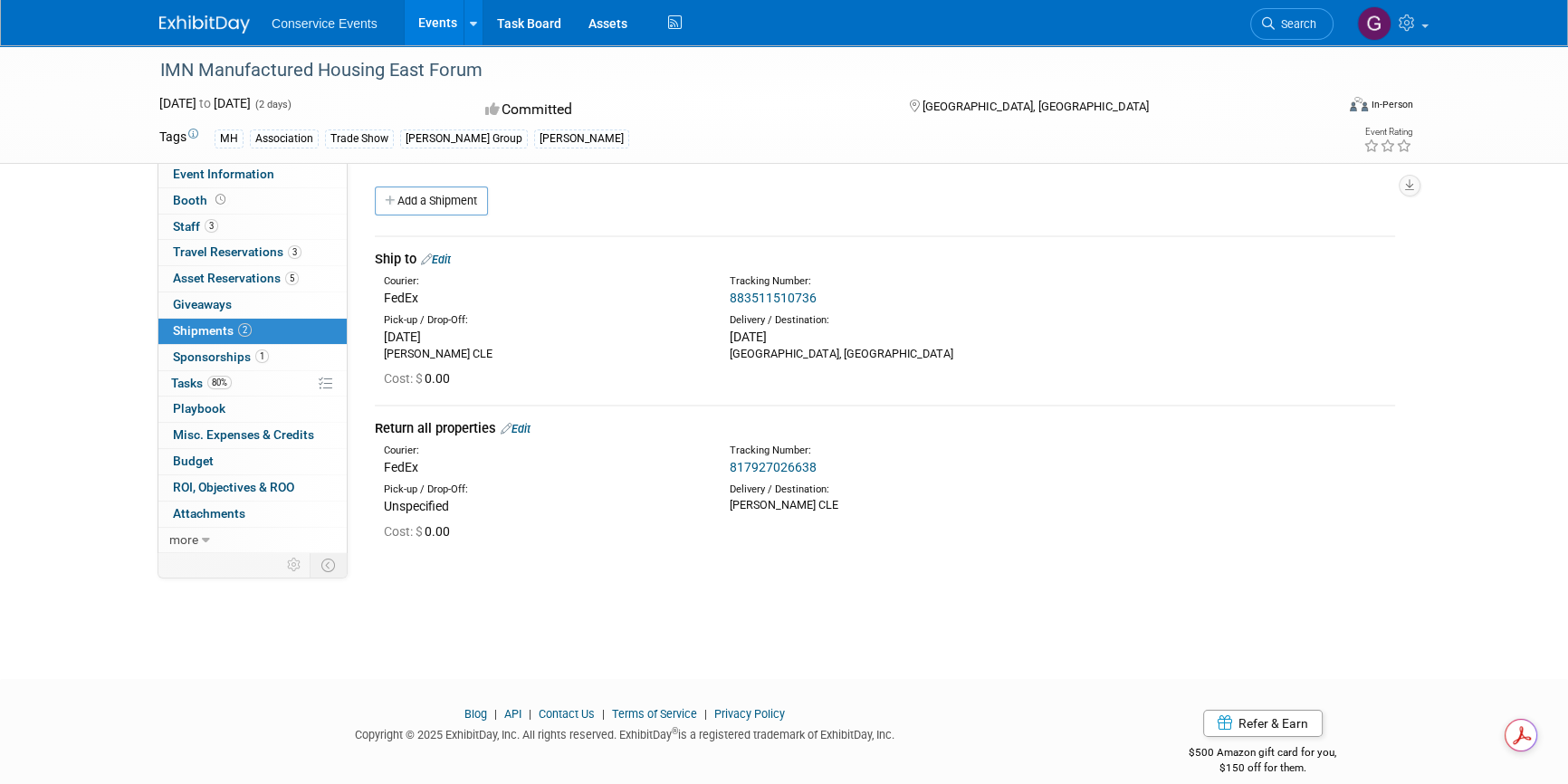
click at [434, 13] on link "Events" at bounding box center [438, 22] width 66 height 45
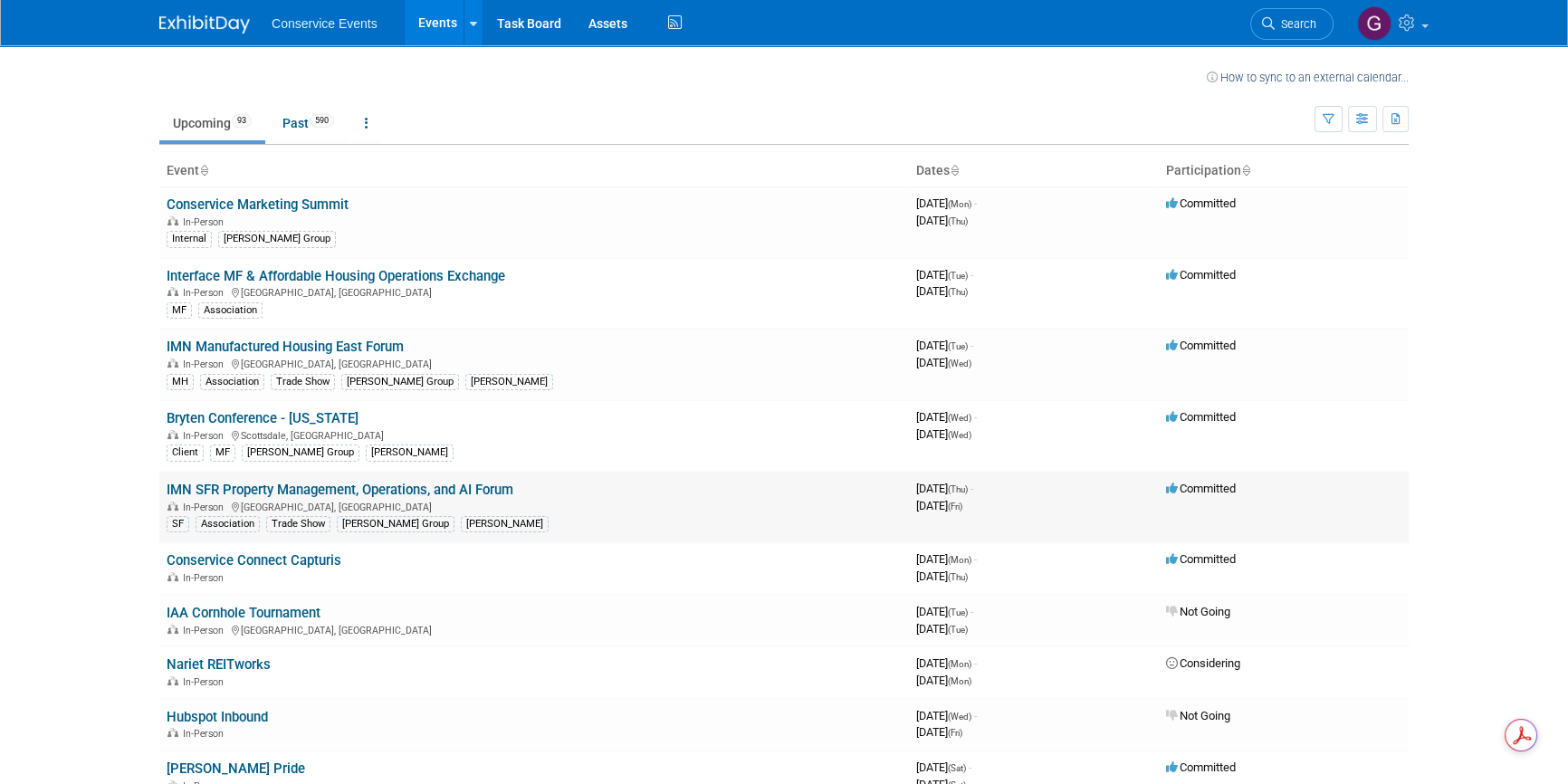
click at [280, 489] on link "IMN SFR Property Management, Operations, and AI Forum" at bounding box center [340, 489] width 347 height 16
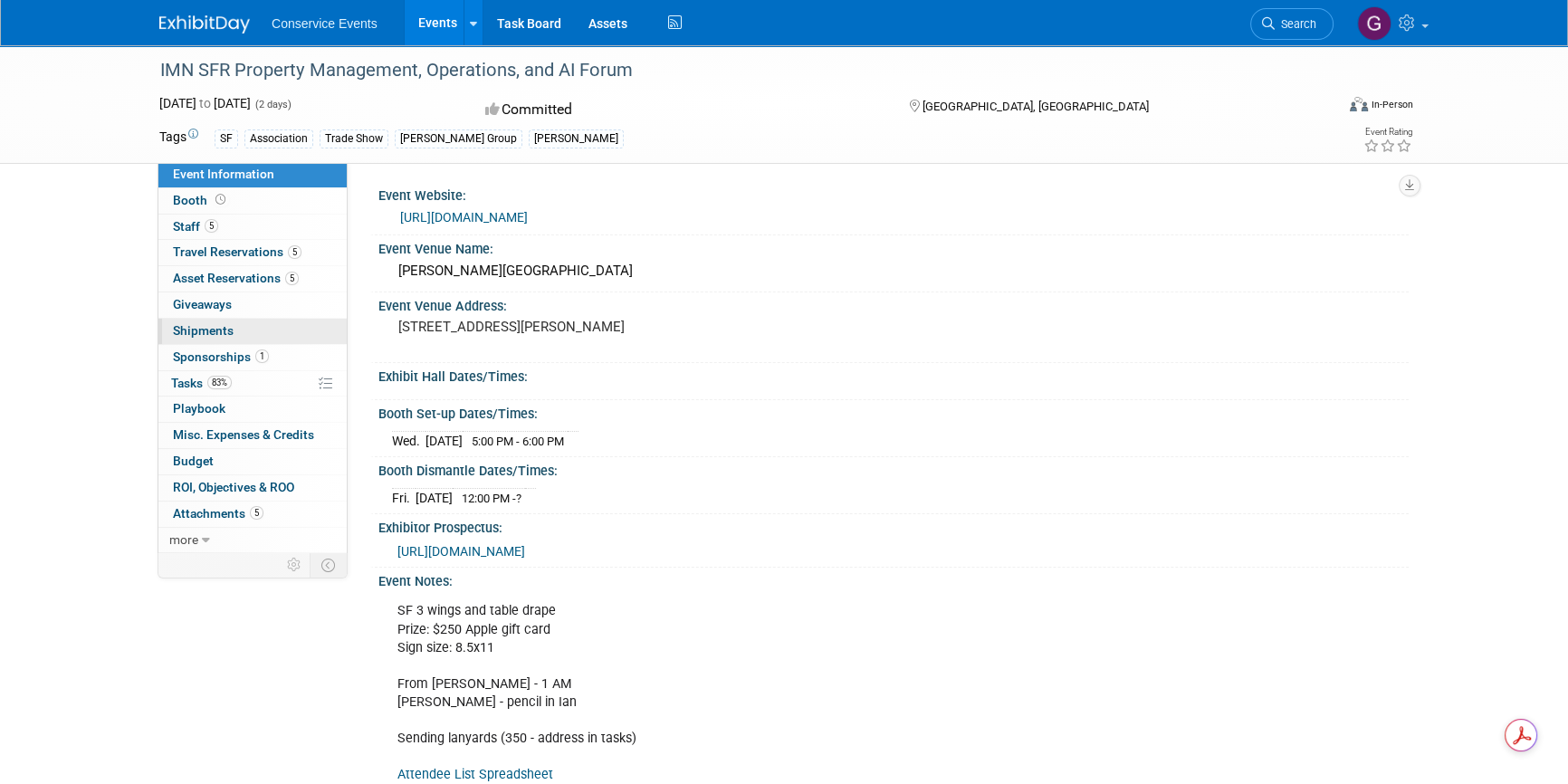
click at [218, 324] on span "Shipments 0" at bounding box center [203, 330] width 60 height 14
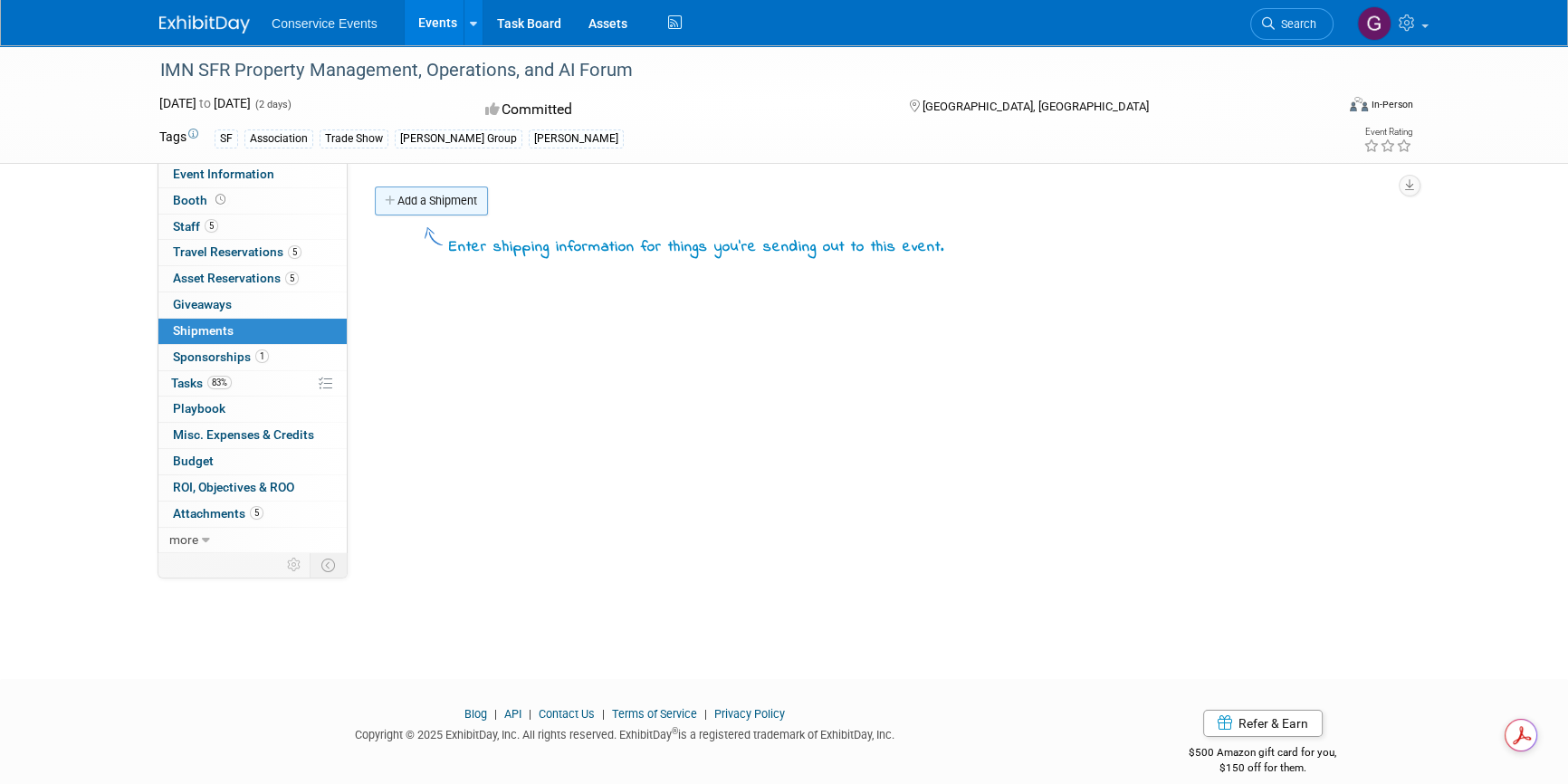
click at [423, 206] on link "Add a Shipment" at bounding box center [431, 201] width 113 height 29
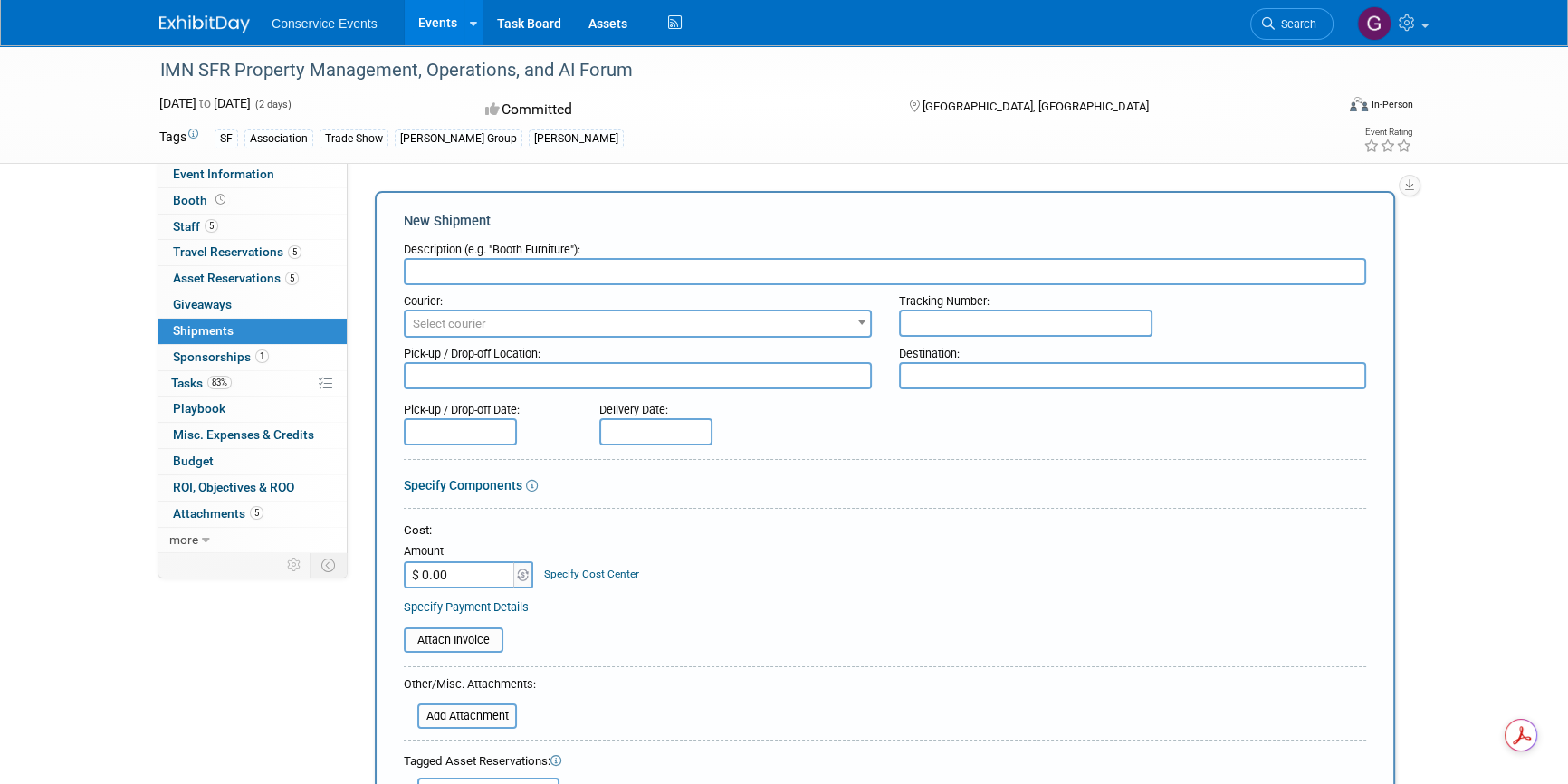
click at [449, 273] on input "text" at bounding box center [885, 271] width 963 height 27
type input "ship to"
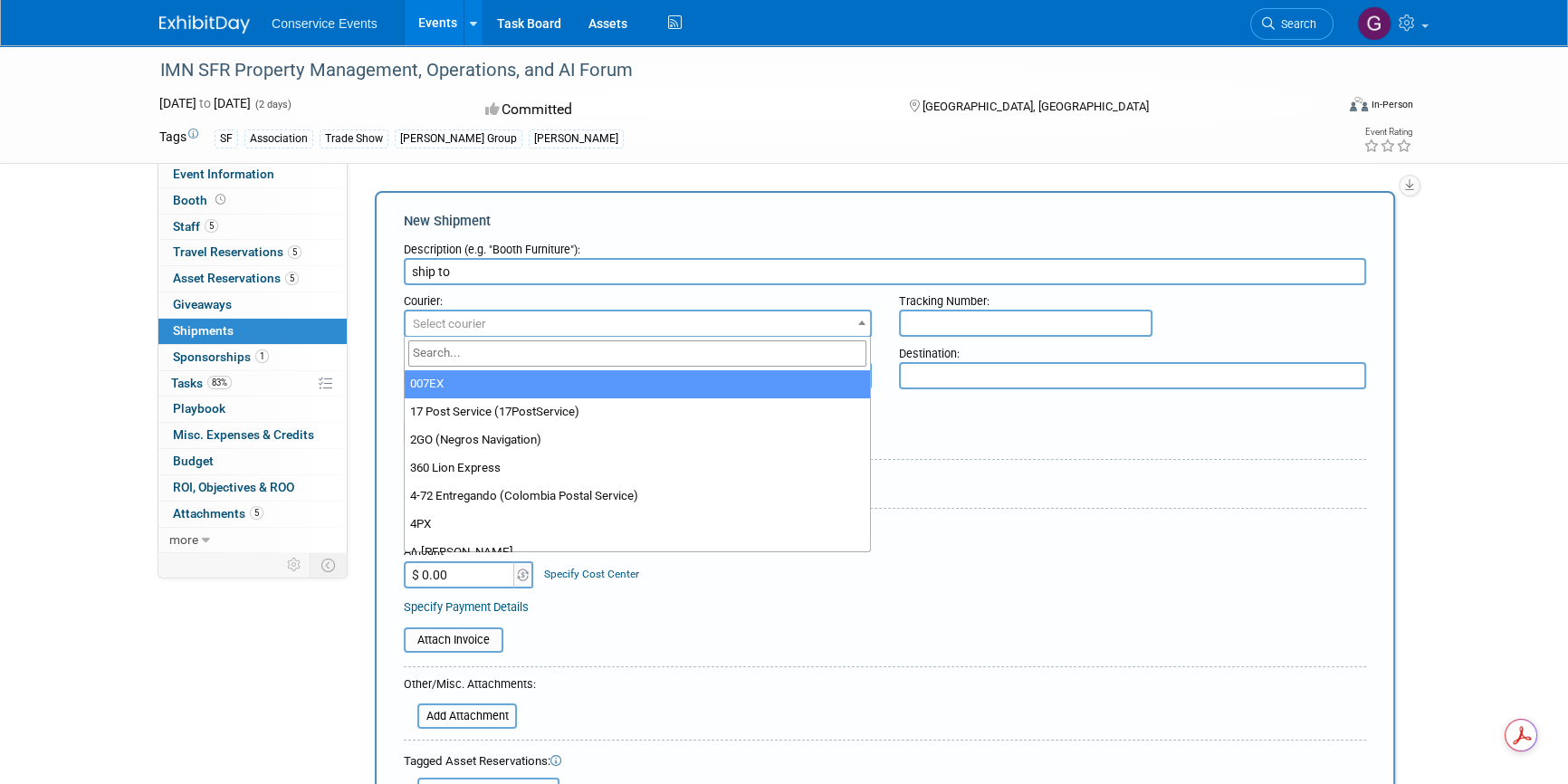
click at [480, 313] on span "Select courier" at bounding box center [638, 324] width 465 height 25
click at [473, 360] on input "search" at bounding box center [637, 352] width 459 height 26
type input "fed"
select select "206"
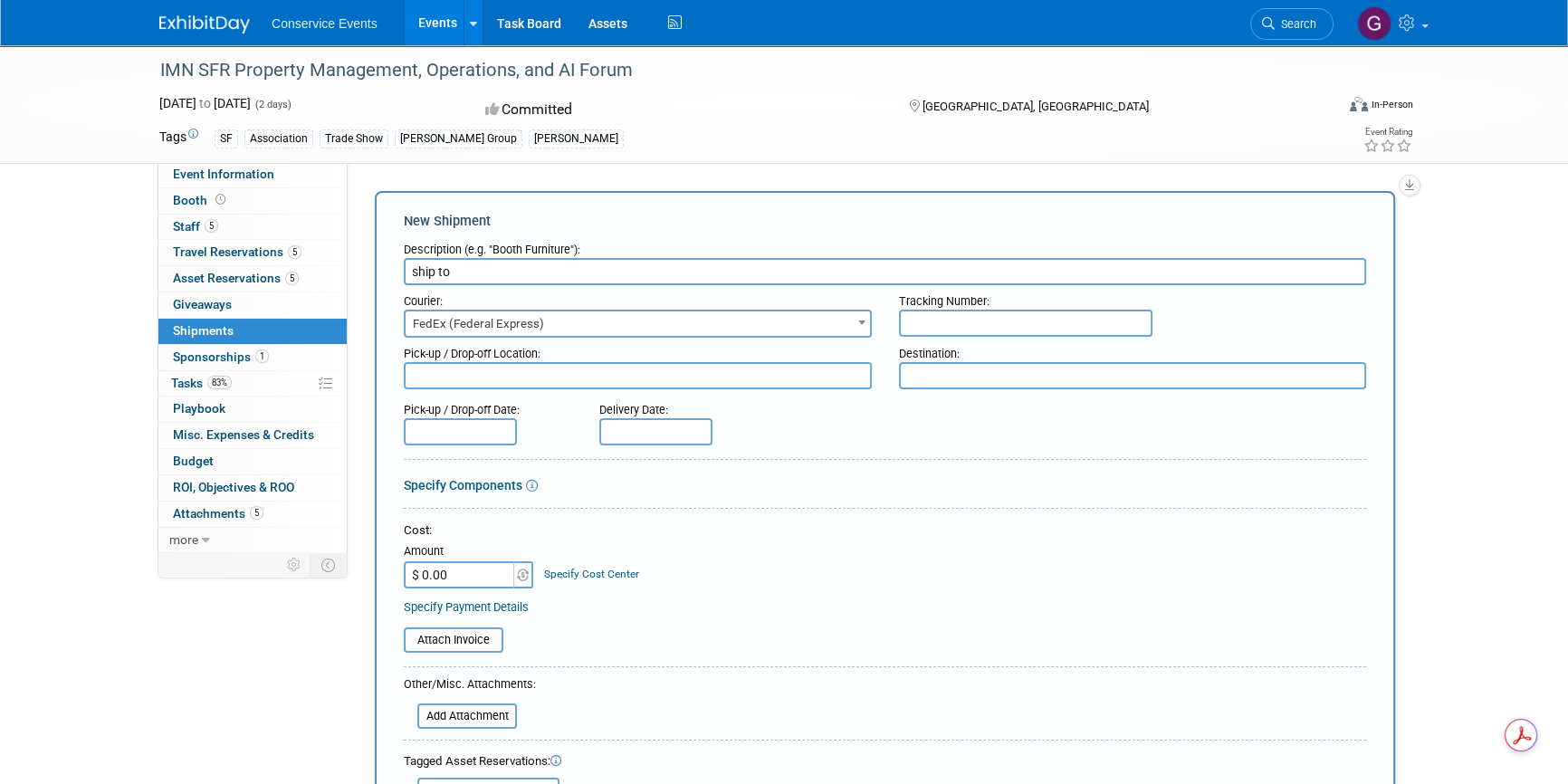
click at [791, 375] on textarea at bounding box center [638, 375] width 468 height 27
type textarea "[PERSON_NAME] CLE"
type textarea "[GEOGRAPHIC_DATA], [GEOGRAPHIC_DATA]"
click at [480, 435] on input "text" at bounding box center [461, 432] width 113 height 27
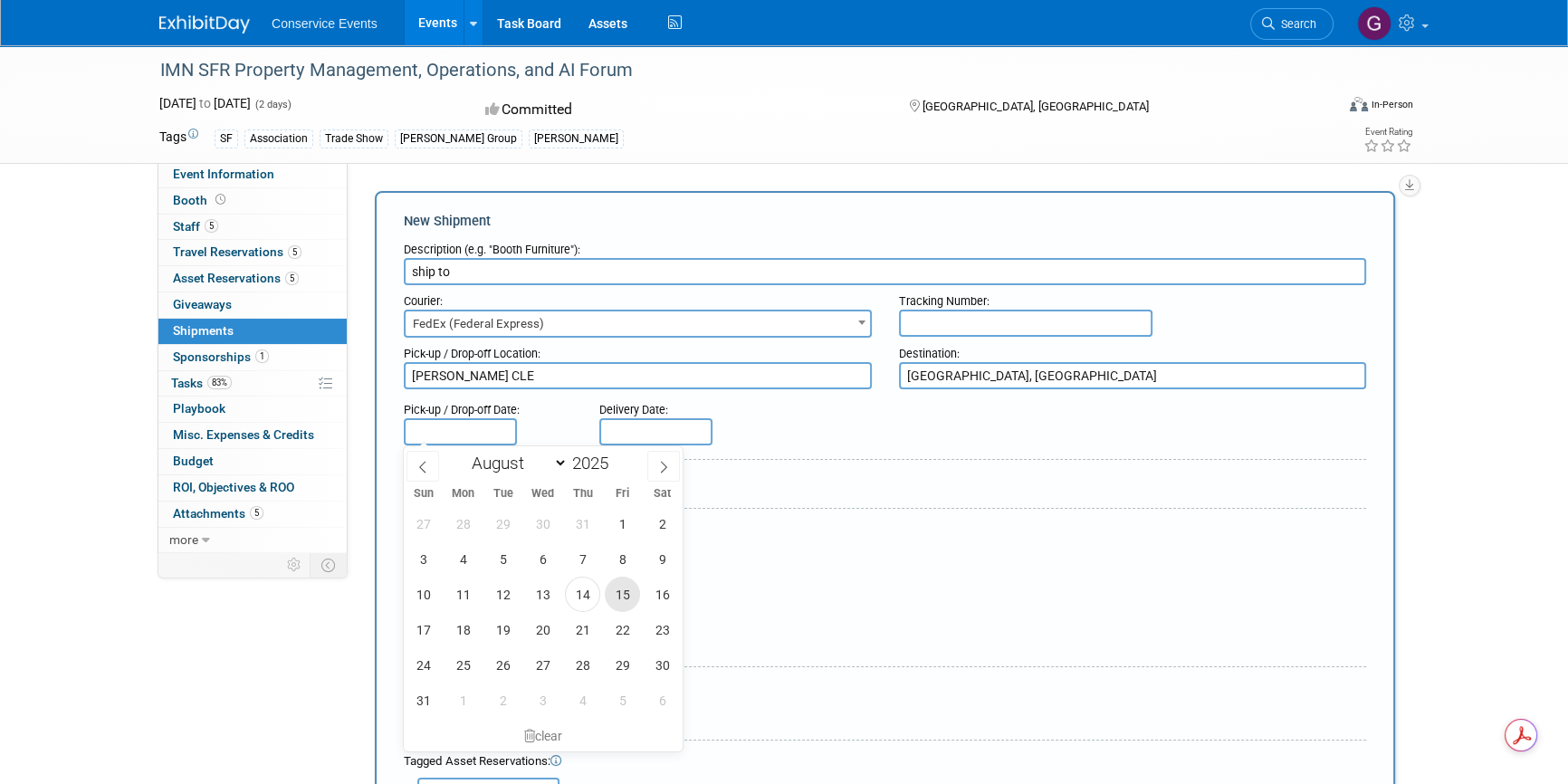
click at [618, 590] on span "15" at bounding box center [623, 594] width 35 height 35
type input "[DATE]"
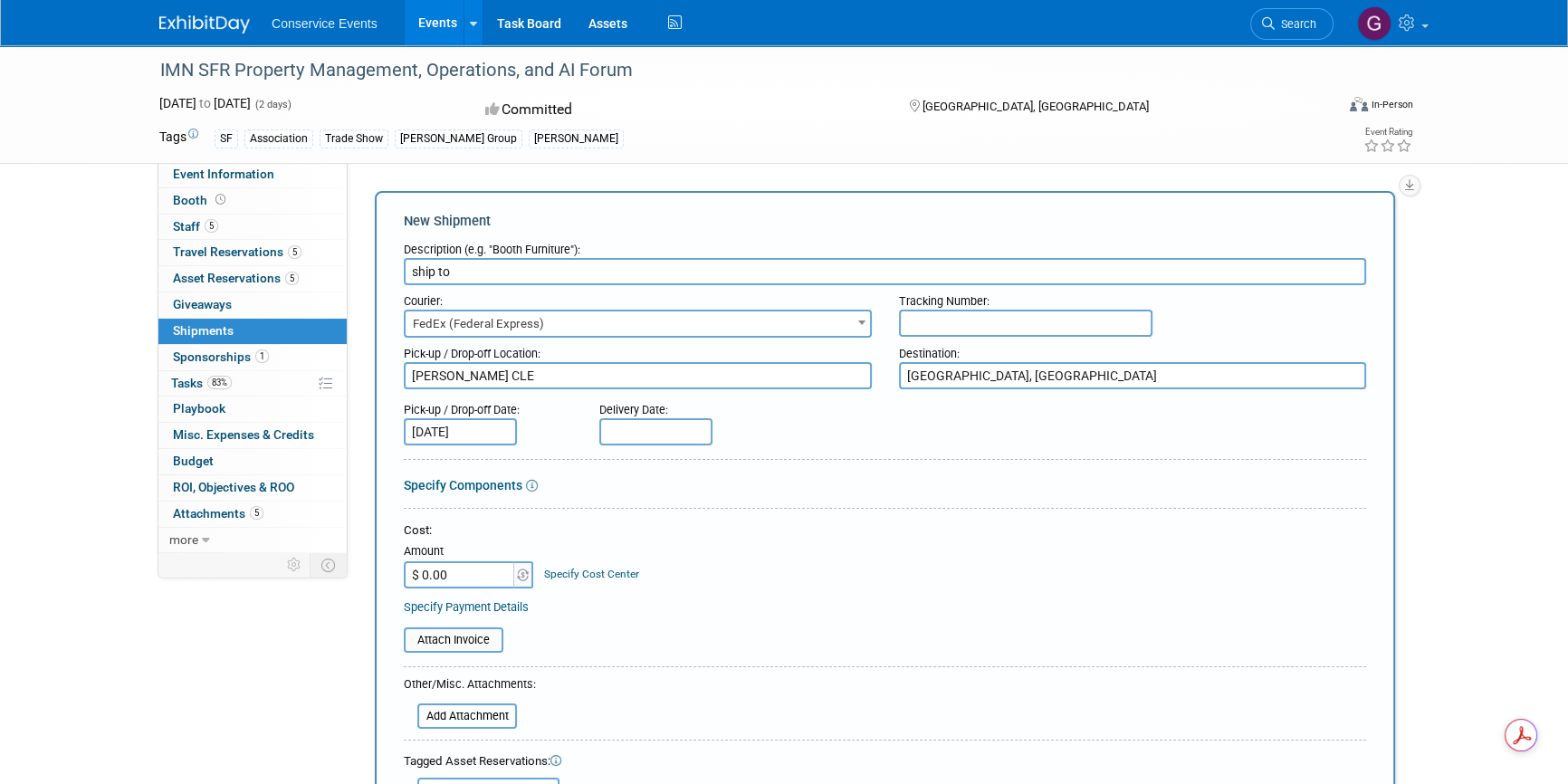
click at [640, 438] on input "text" at bounding box center [656, 432] width 113 height 27
click at [700, 627] on span "19" at bounding box center [698, 629] width 35 height 35
type input "[DATE]"
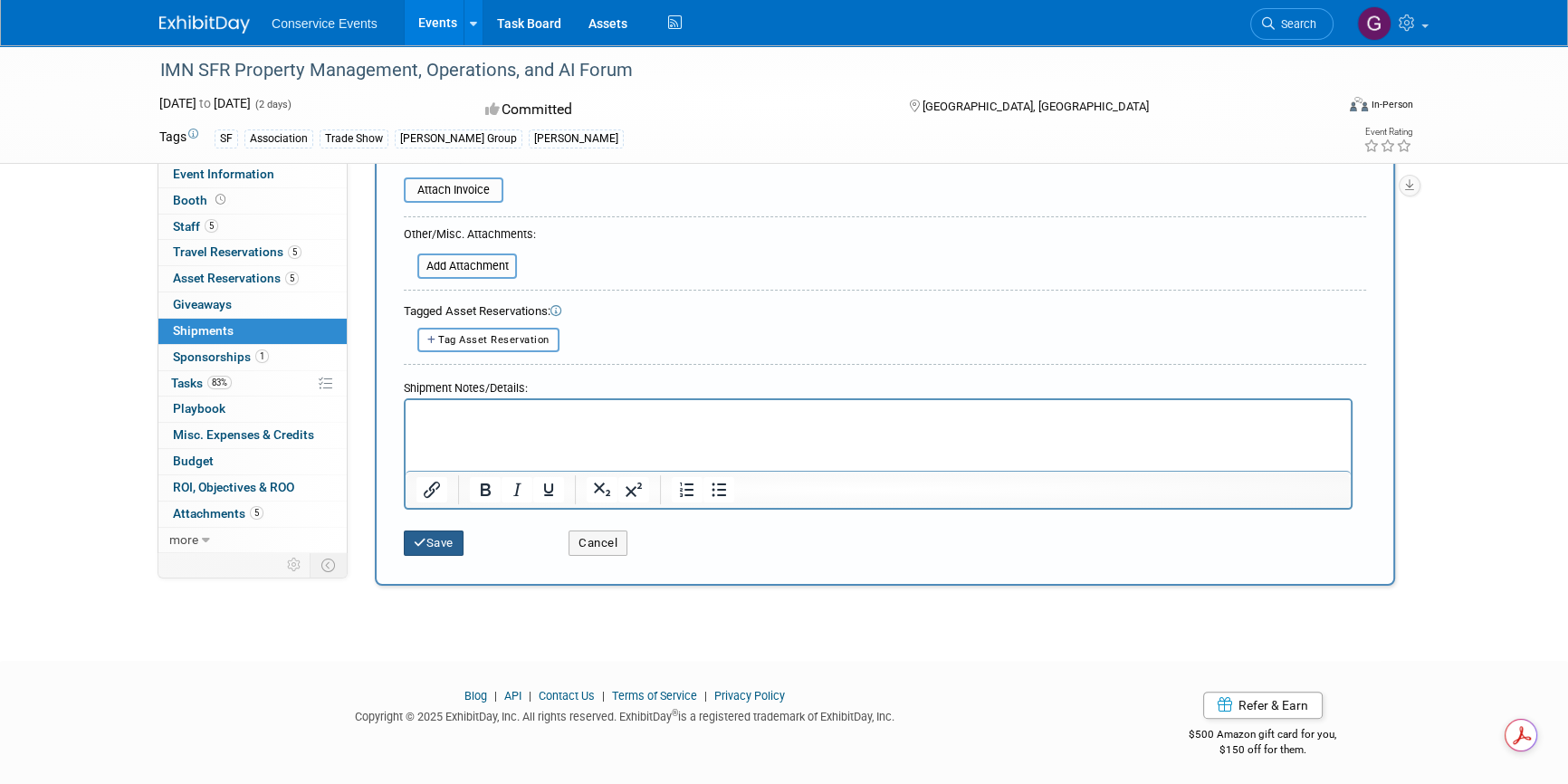
click at [437, 537] on button "Save" at bounding box center [434, 543] width 59 height 25
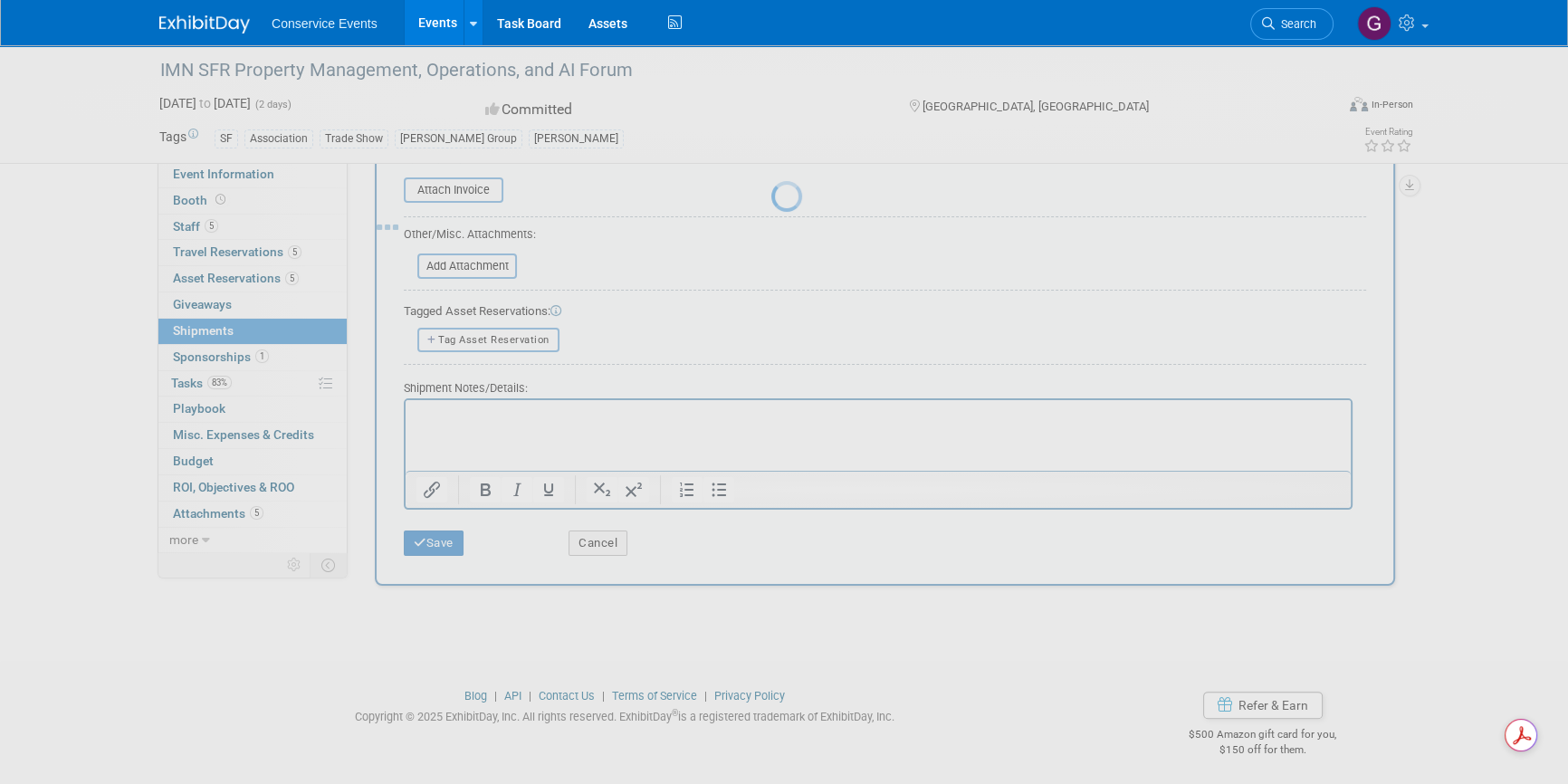
scroll to position [22, 0]
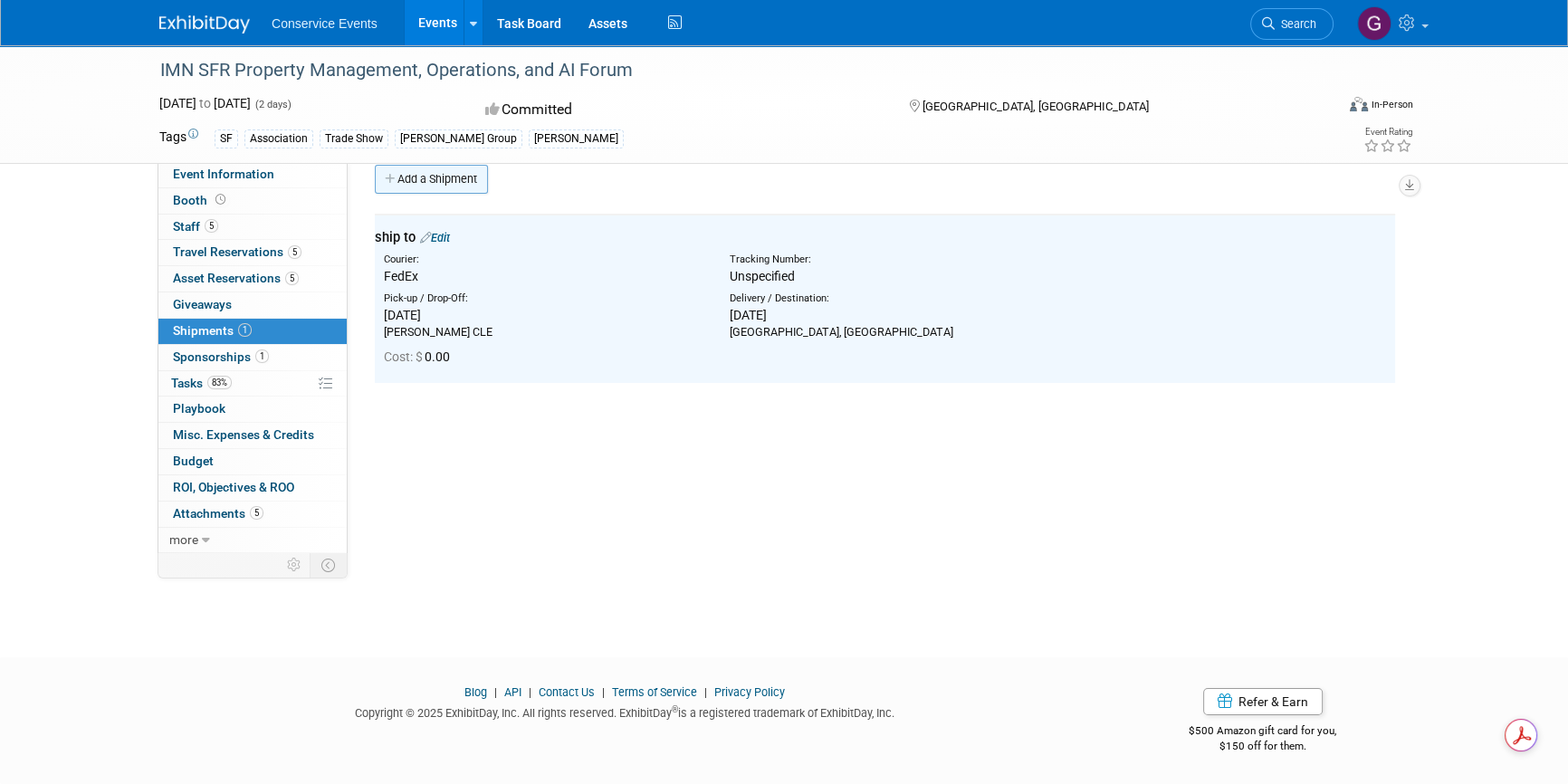
click at [426, 179] on link "Add a Shipment" at bounding box center [431, 179] width 113 height 29
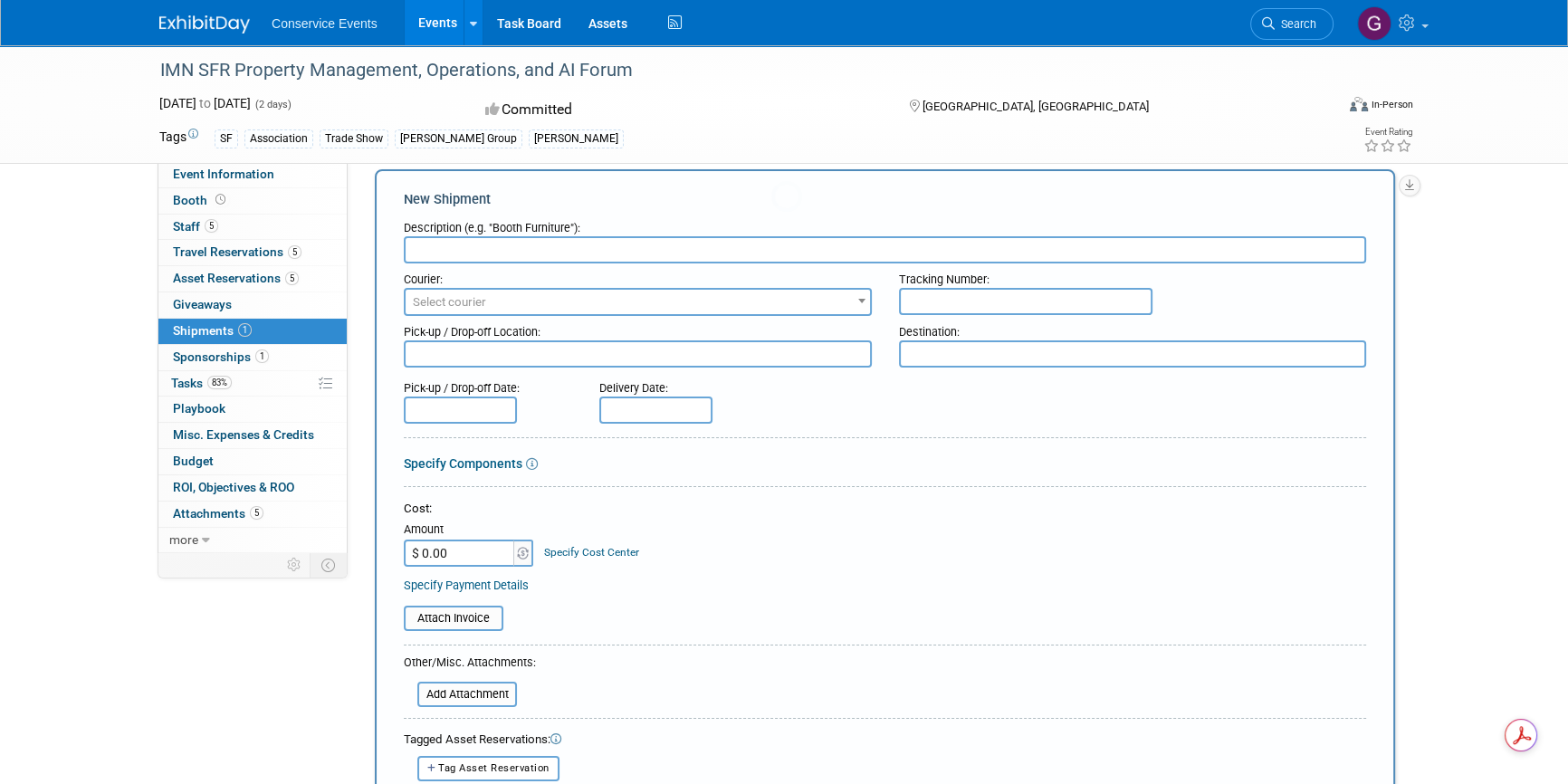
scroll to position [0, 0]
click at [455, 245] on input "text" at bounding box center [885, 250] width 963 height 27
type input "returns"
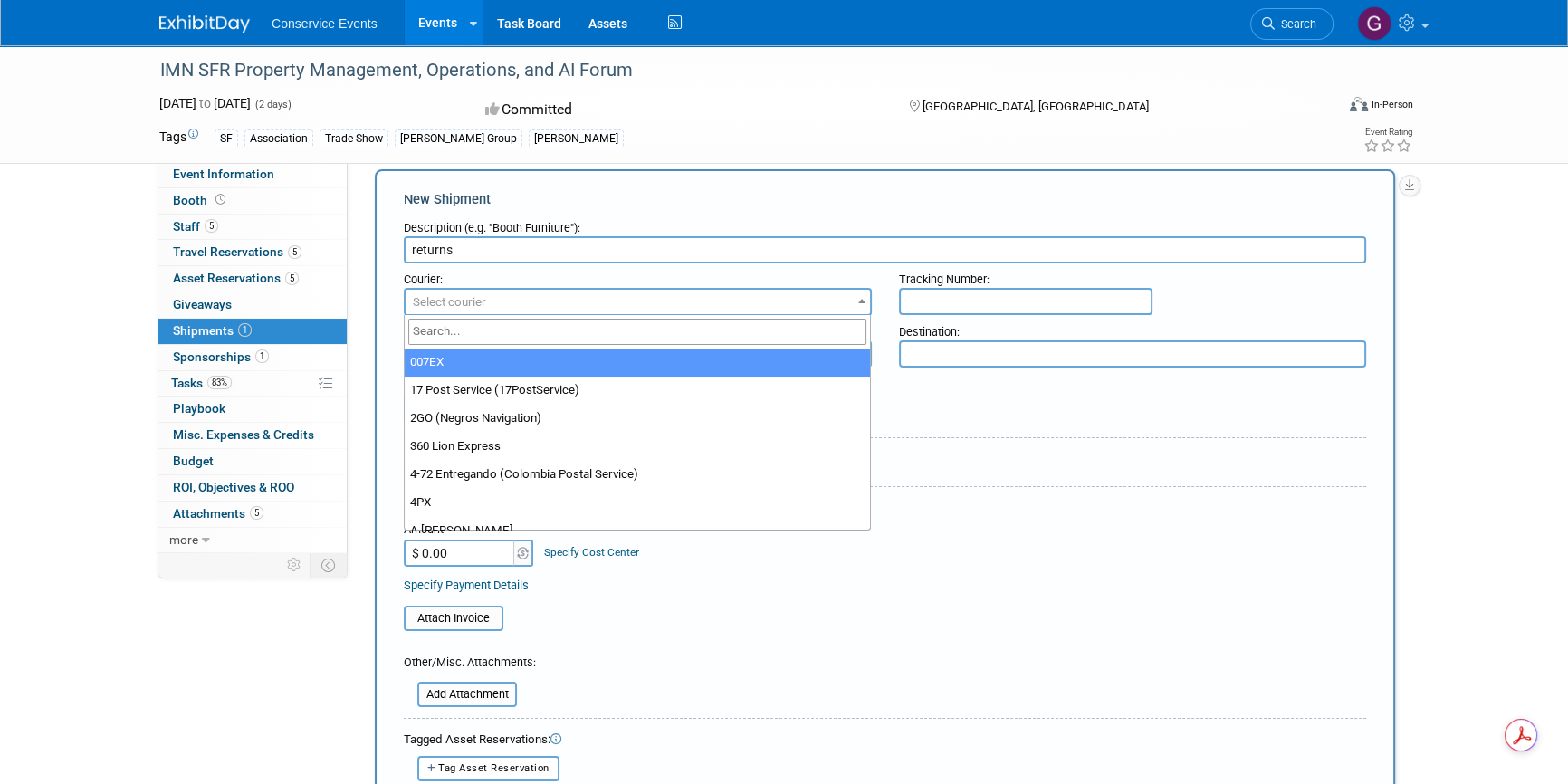
click at [482, 295] on span "Select courier" at bounding box center [449, 302] width 74 height 13
click at [487, 322] on input "search" at bounding box center [637, 331] width 459 height 26
type input "fed"
select select "206"
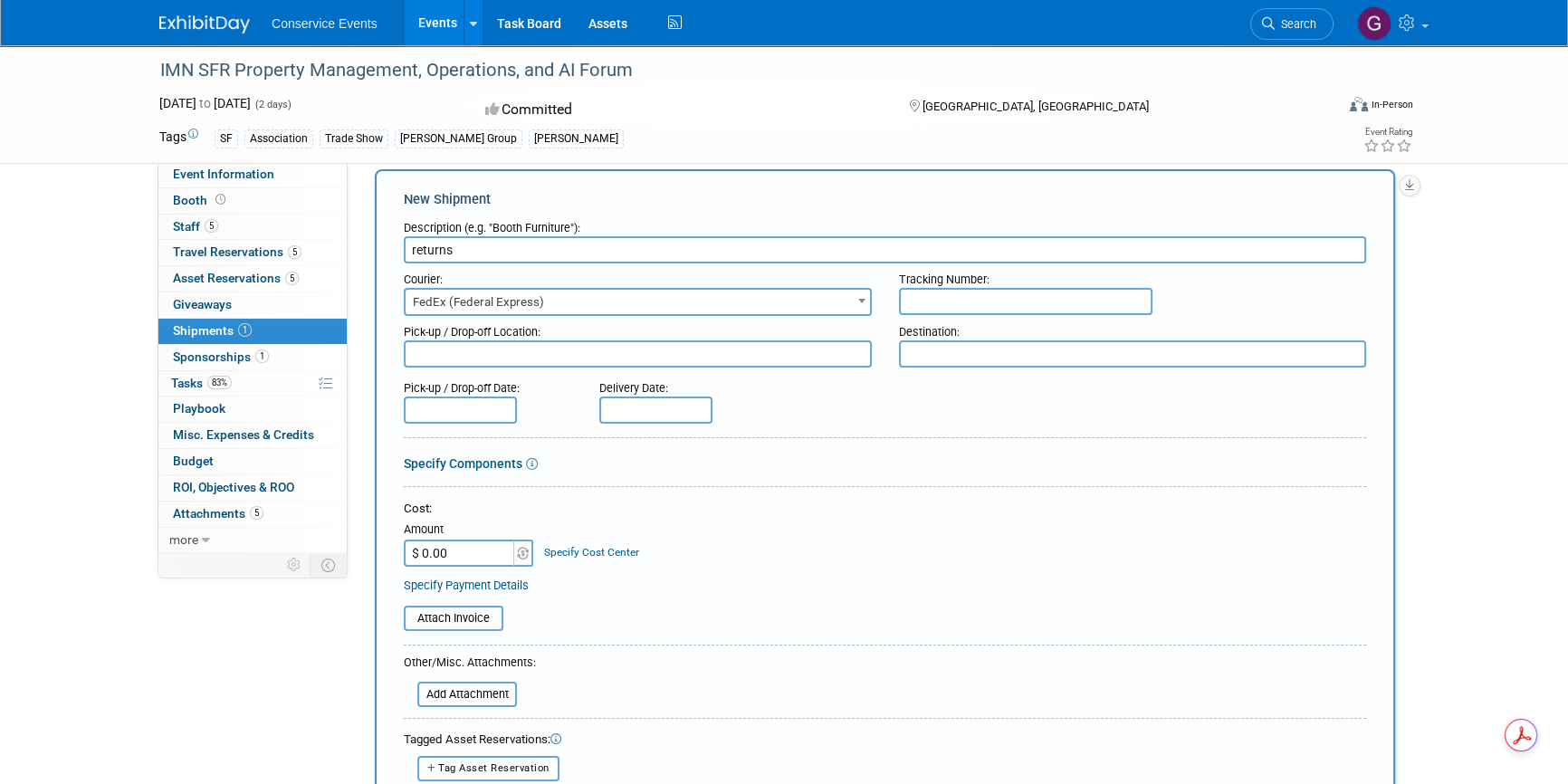
click at [937, 302] on input "text" at bounding box center [1026, 302] width 254 height 27
type input "817927026627 / 818294662876"
click at [784, 348] on textarea at bounding box center [638, 353] width 468 height 27
click at [918, 348] on textarea at bounding box center [1133, 353] width 468 height 27
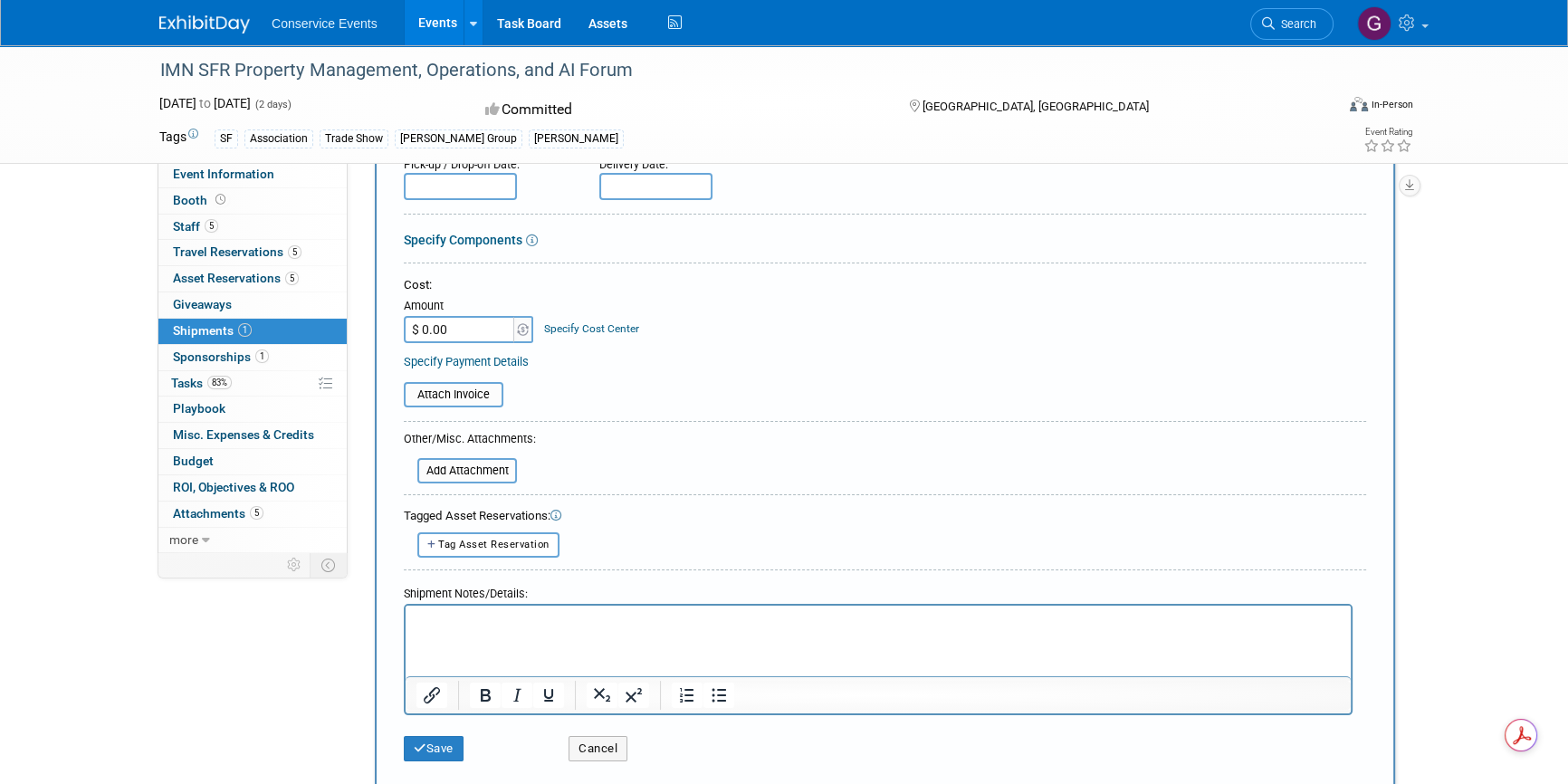
scroll to position [269, 0]
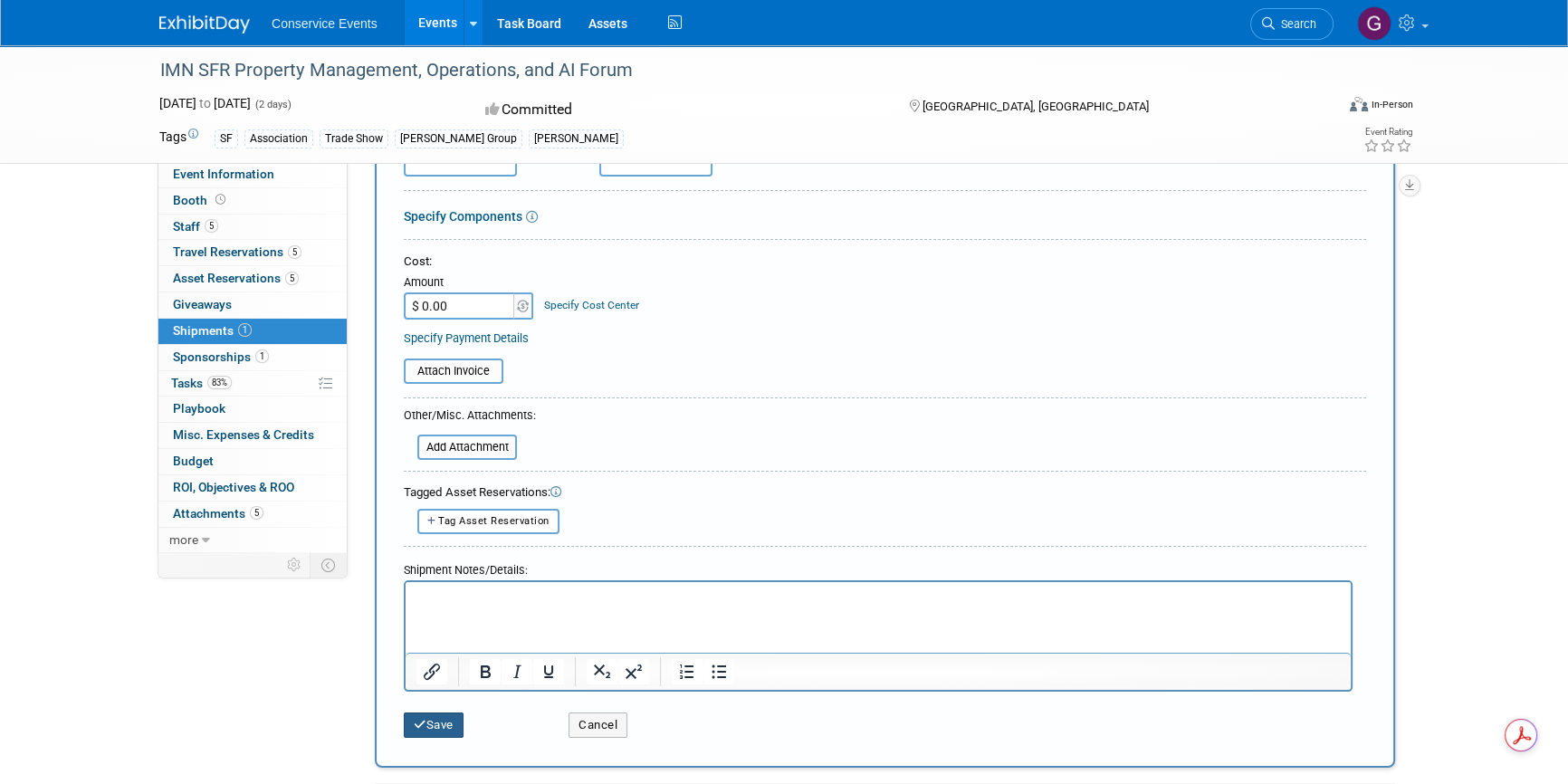
type textarea "[PERSON_NAME] CLE"
click at [437, 731] on button "Save" at bounding box center [434, 725] width 59 height 25
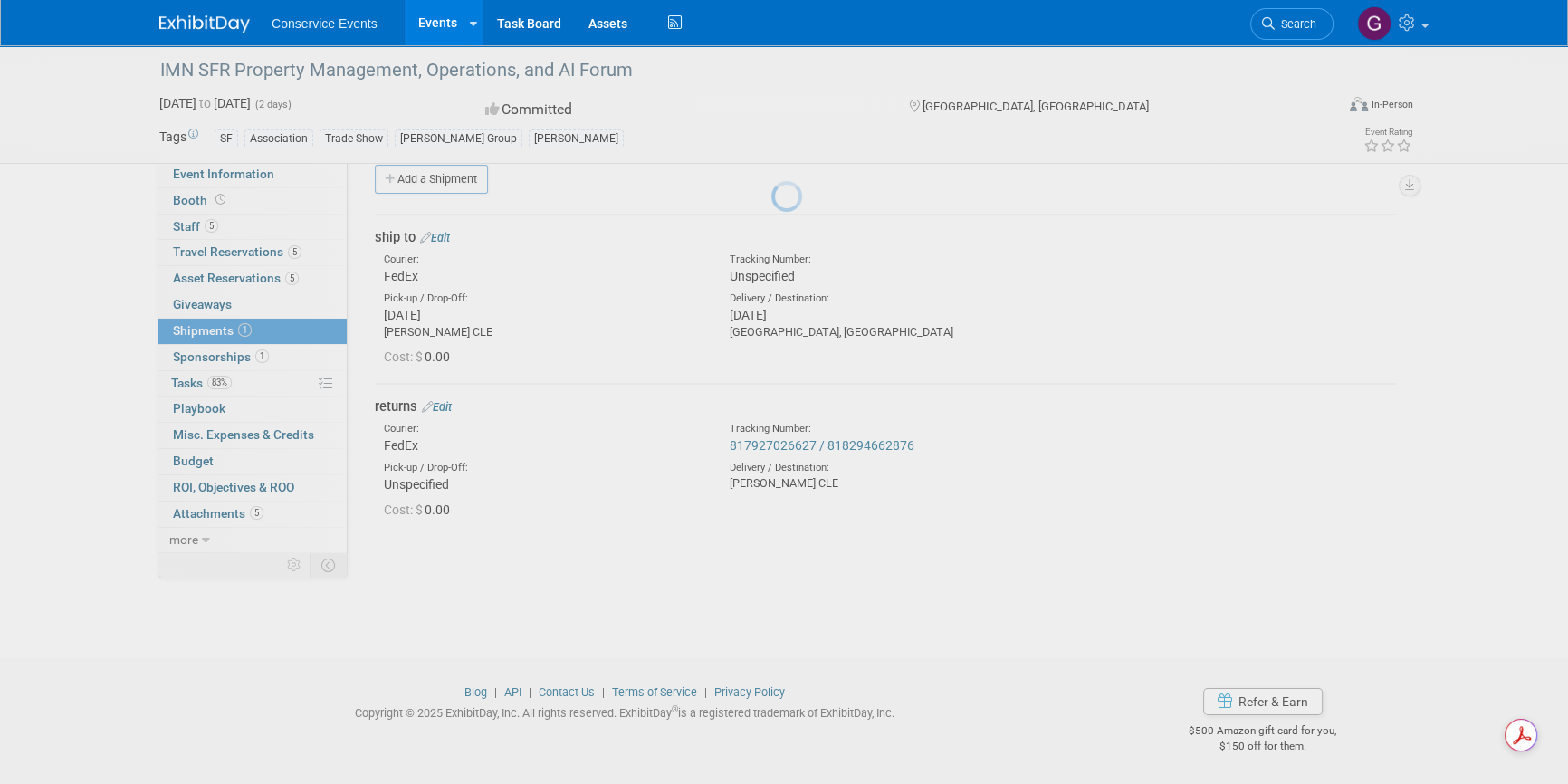
scroll to position [22, 0]
